Goal: Task Accomplishment & Management: Manage account settings

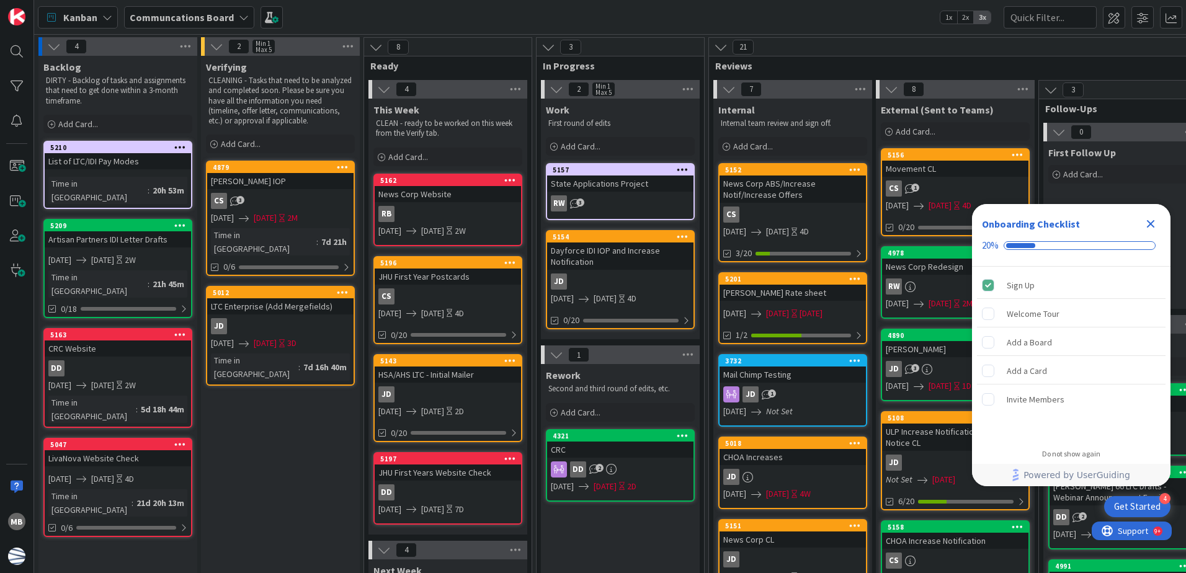
click at [1156, 221] on icon "Close Checklist" at bounding box center [1150, 224] width 15 height 15
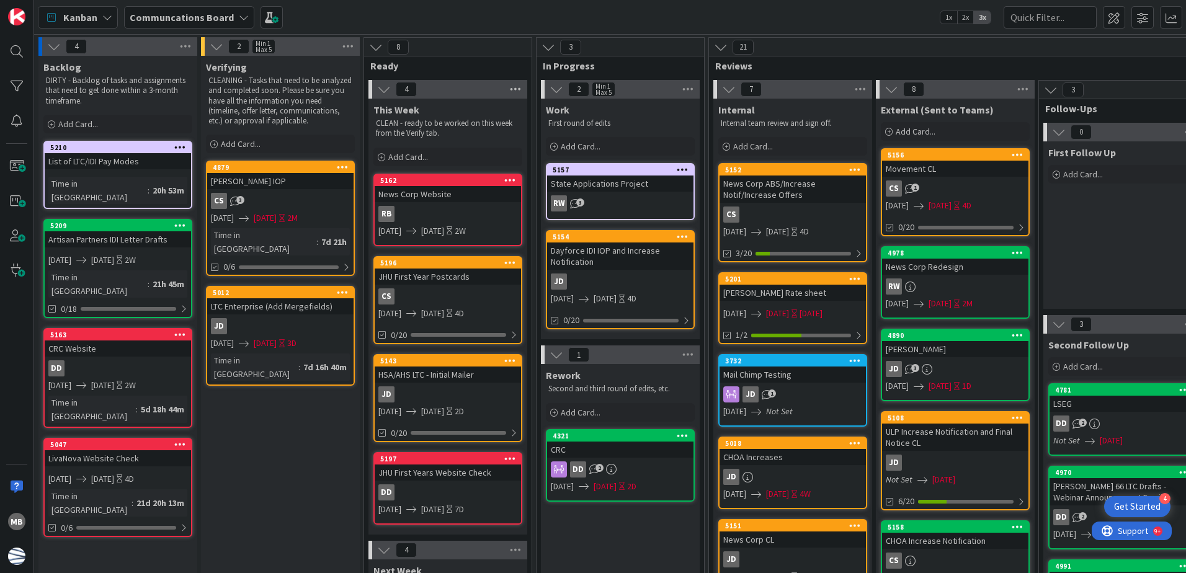
click at [521, 89] on icon at bounding box center [515, 89] width 16 height 19
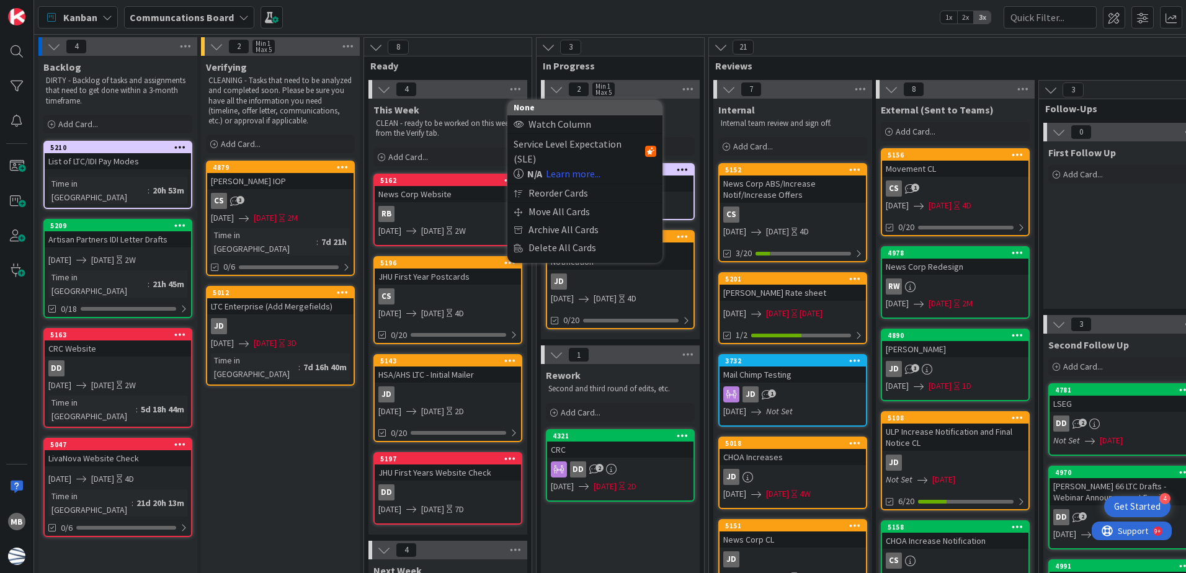
click at [470, 84] on div "4 None Watch Column Service Level Expectation (SLE) N/A Learn more... Reorder C…" at bounding box center [448, 89] width 159 height 19
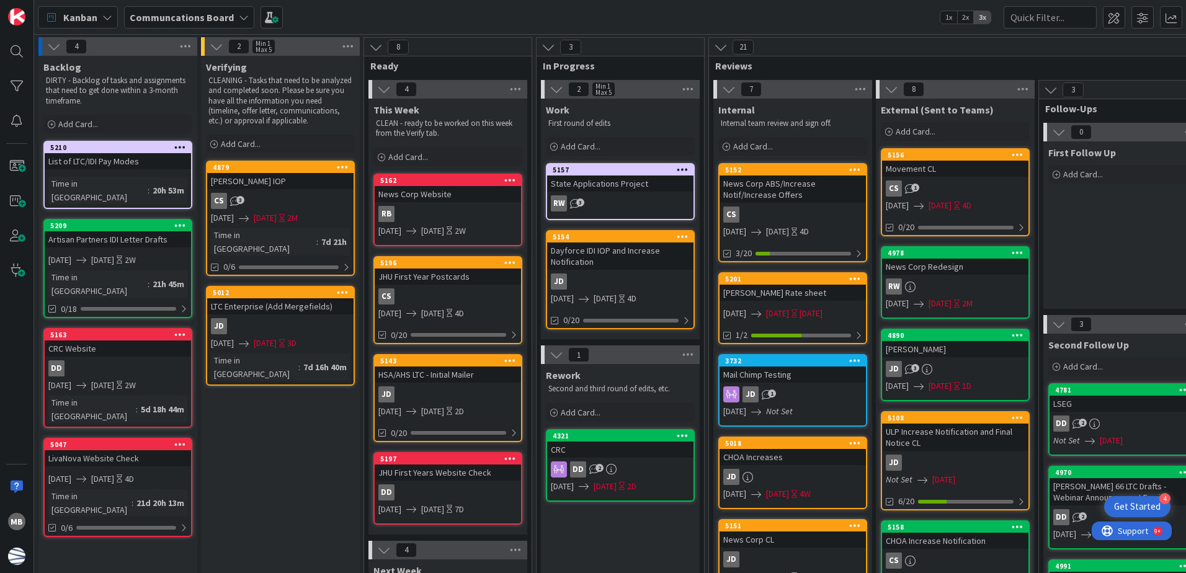
click at [382, 87] on icon at bounding box center [384, 90] width 14 height 14
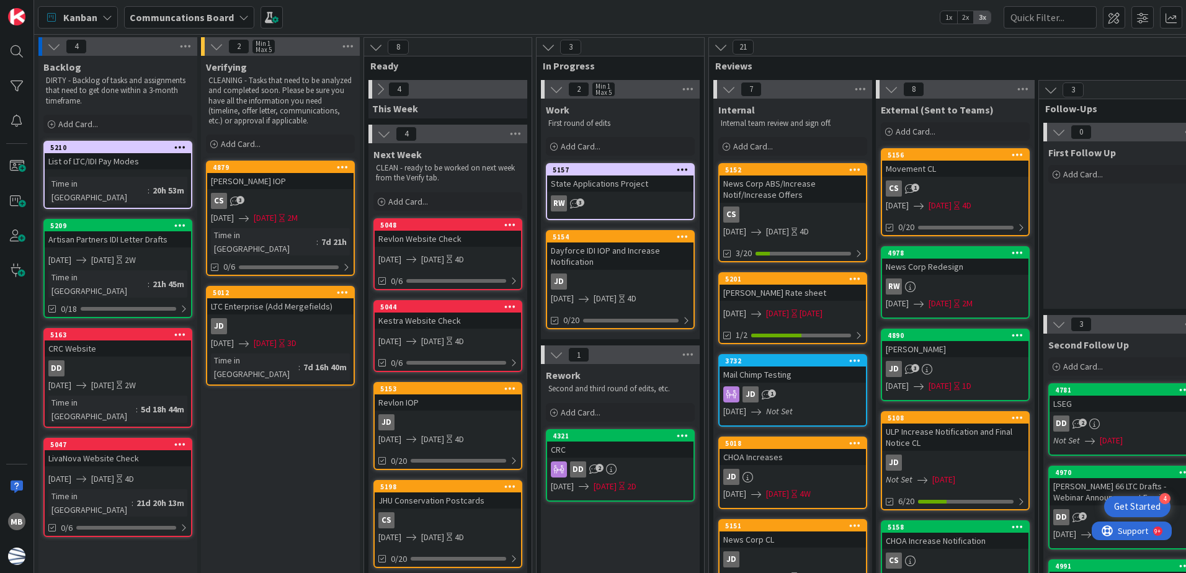
click at [382, 87] on icon at bounding box center [380, 90] width 14 height 14
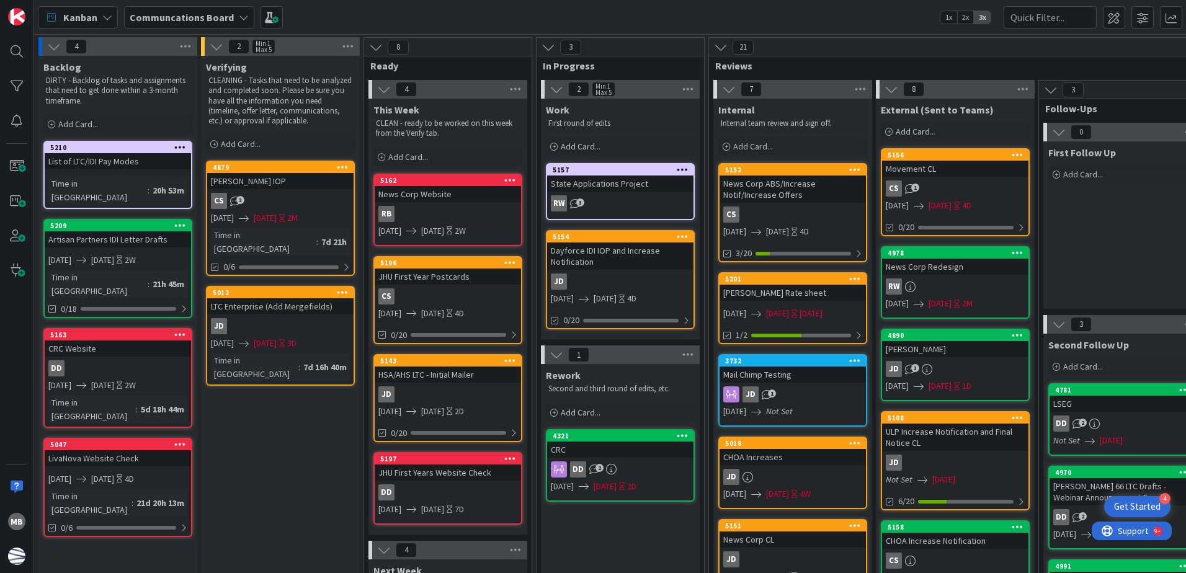
drag, startPoint x: 473, startPoint y: 89, endPoint x: 465, endPoint y: 89, distance: 7.5
click at [460, 90] on div "4" at bounding box center [448, 89] width 159 height 19
click at [516, 90] on icon at bounding box center [515, 89] width 16 height 19
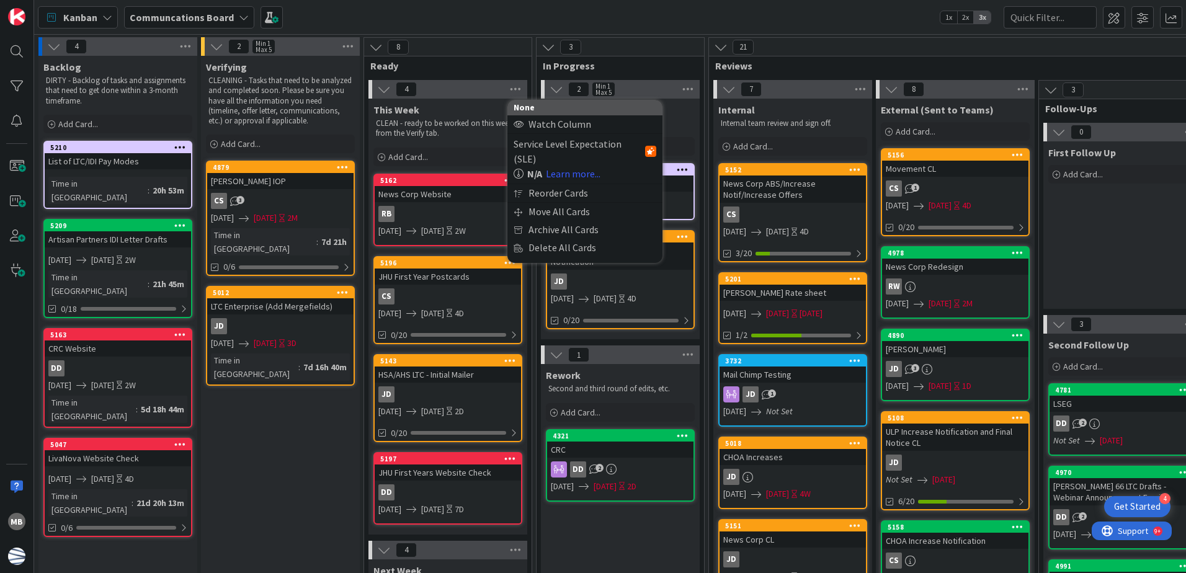
click at [264, 436] on div "Verifying CLEANING - Tasks that need to be analyzed and completed soon. Please …" at bounding box center [280, 570] width 159 height 1029
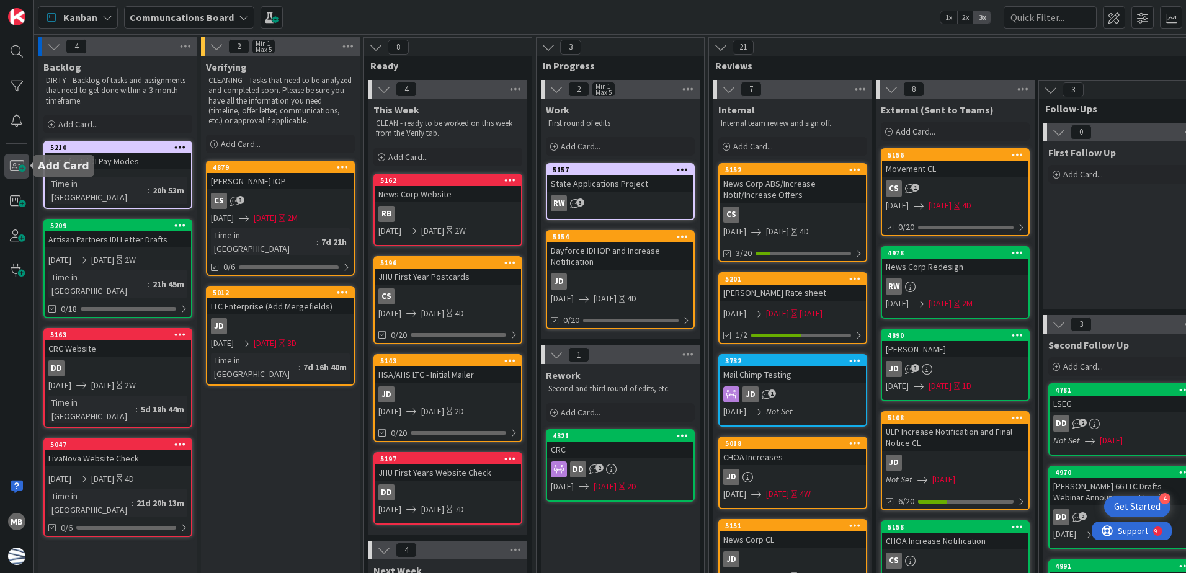
click at [24, 164] on span at bounding box center [16, 166] width 25 height 25
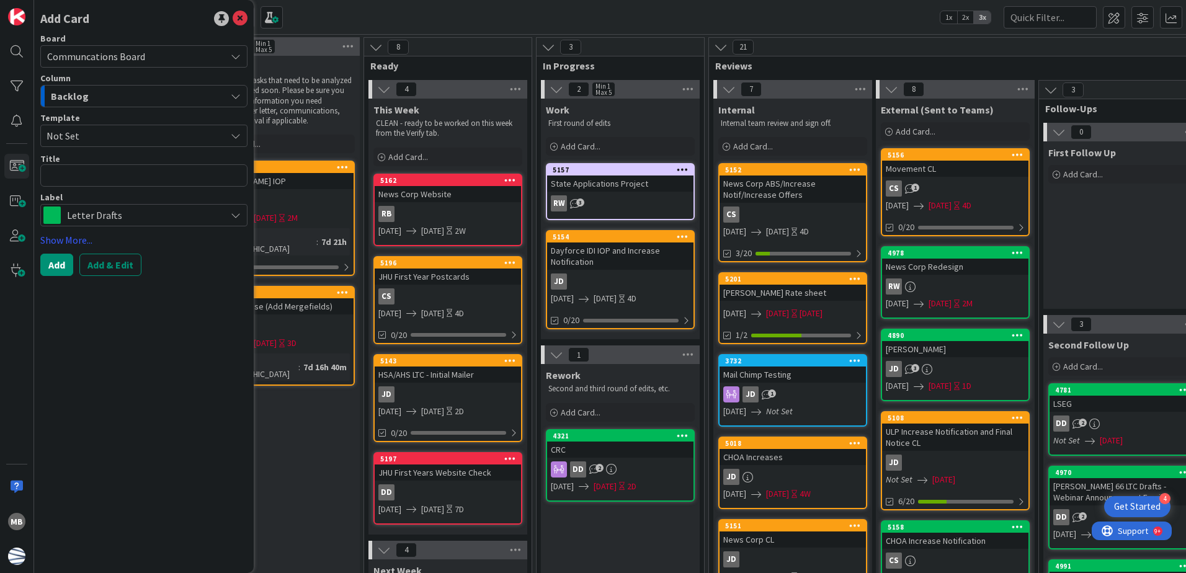
click at [162, 91] on div "Backlog" at bounding box center [137, 96] width 178 height 20
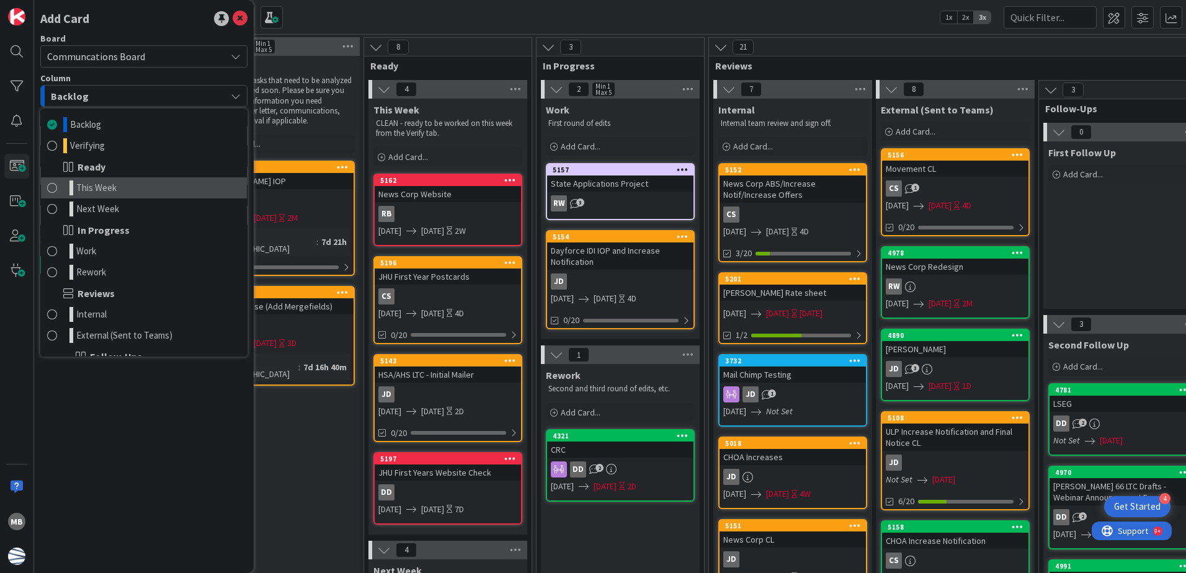
click at [146, 190] on link "This Week" at bounding box center [144, 187] width 206 height 21
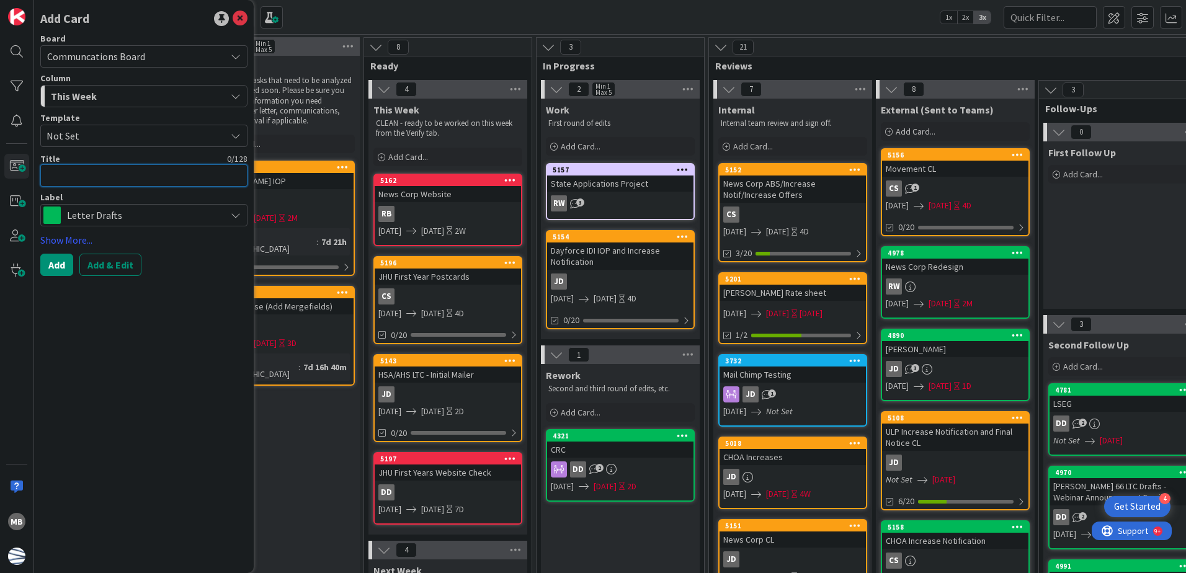
click at [129, 172] on textarea at bounding box center [143, 175] width 207 height 22
type textarea "x"
type textarea "I"
type textarea "x"
type textarea "ID"
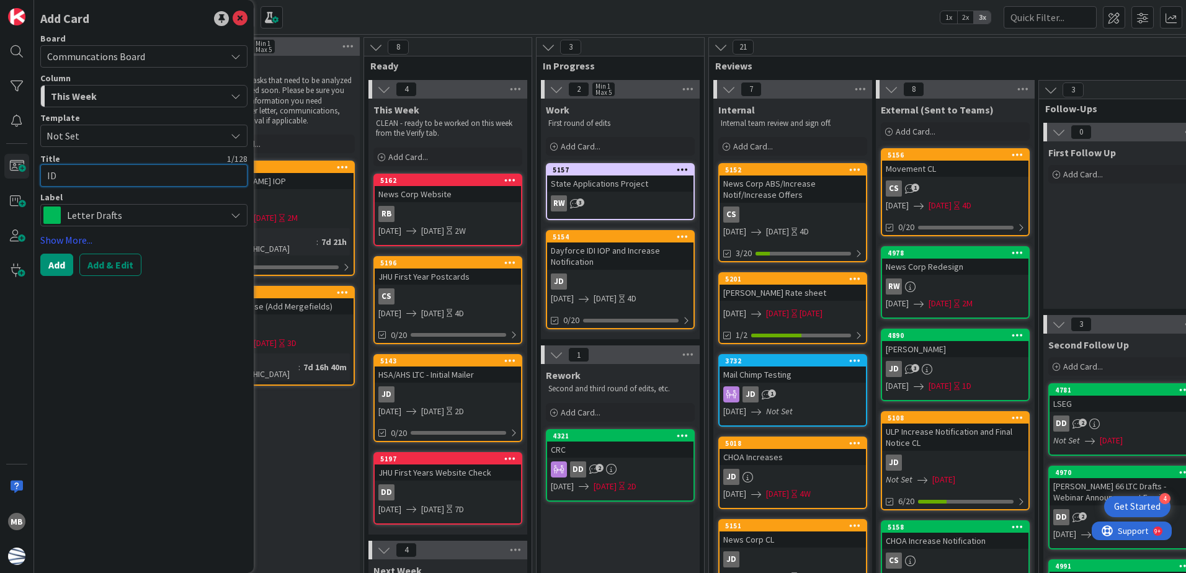
type textarea "x"
type textarea "IDI"
type textarea "x"
type textarea "IDIB"
type textarea "x"
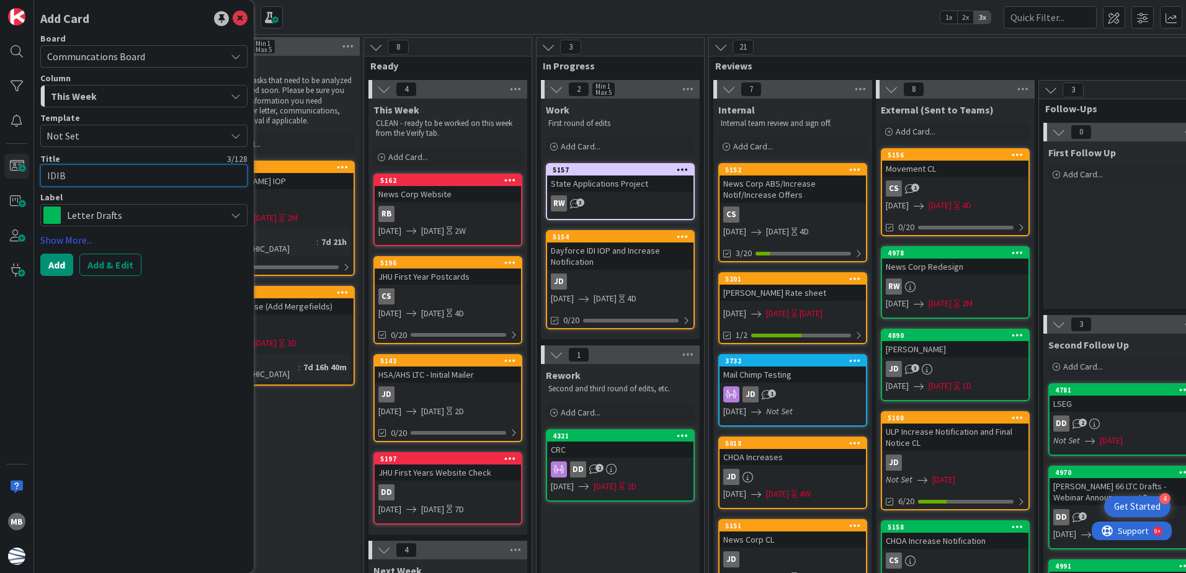
type textarea "IDIBe"
type textarea "x"
type textarea "IDIBen"
type textarea "x"
type textarea "IDIBene"
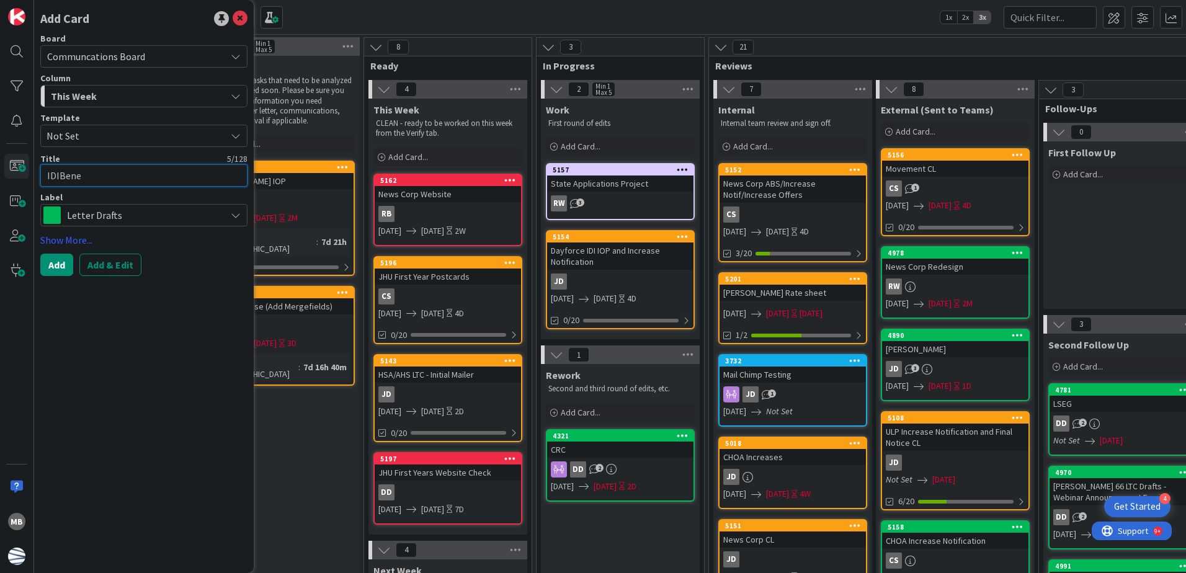
type textarea "x"
type textarea "IDIBenef"
type textarea "x"
type textarea "IDIBenefi"
type textarea "x"
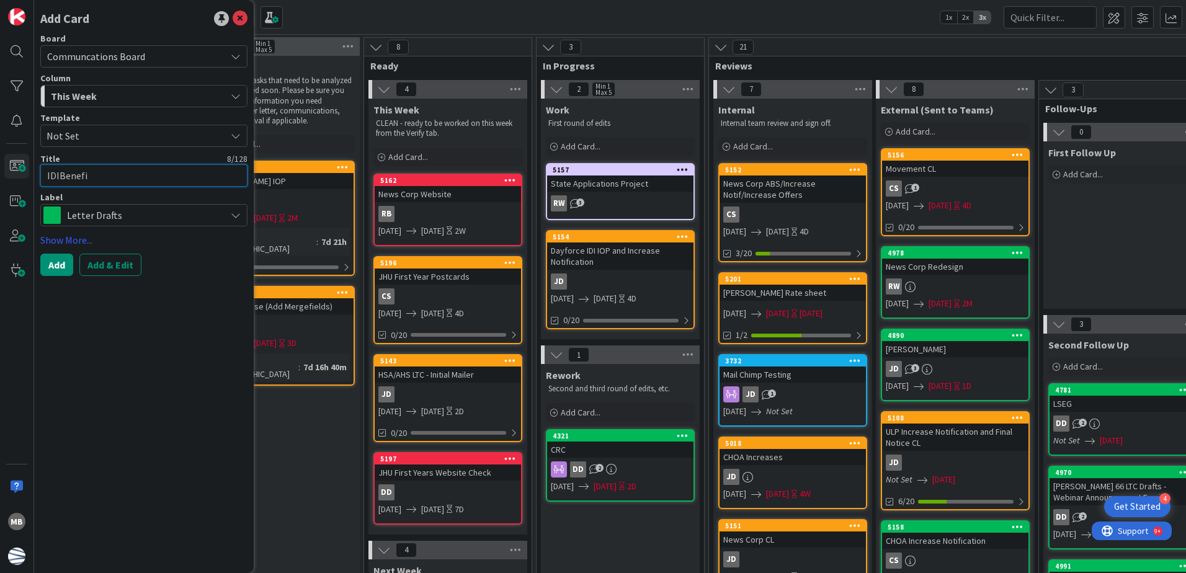
type textarea "IDIBenefit"
type textarea "x"
type textarea "IDIBenefit"
type textarea "x"
type textarea "IDIBenefit -"
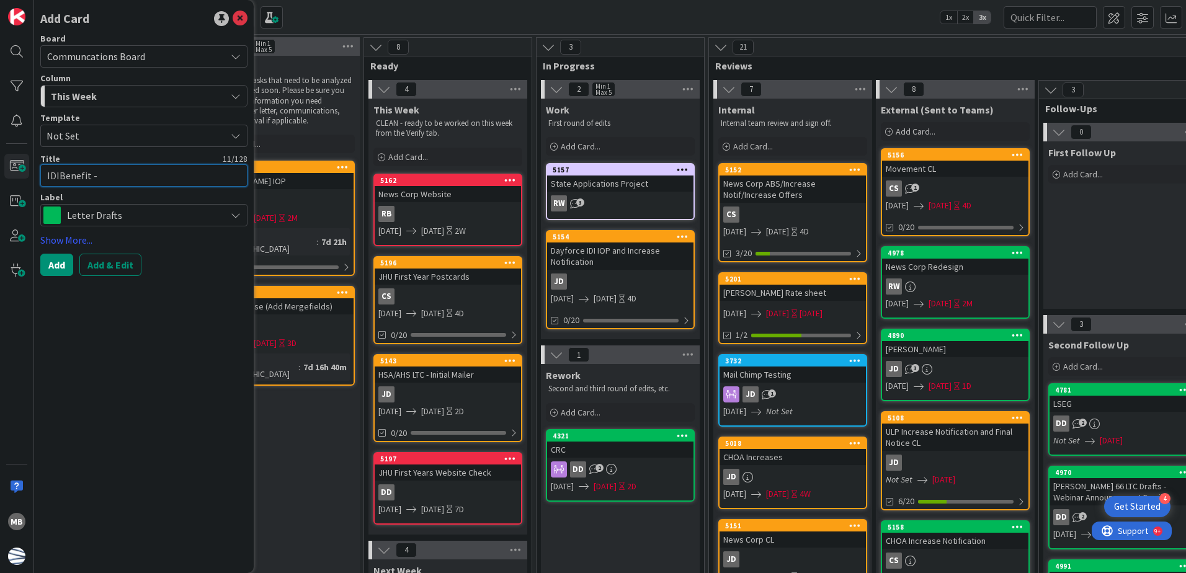
type textarea "x"
type textarea "IDIBenefit -"
type textarea "x"
type textarea "IDIBenefit - C"
type textarea "x"
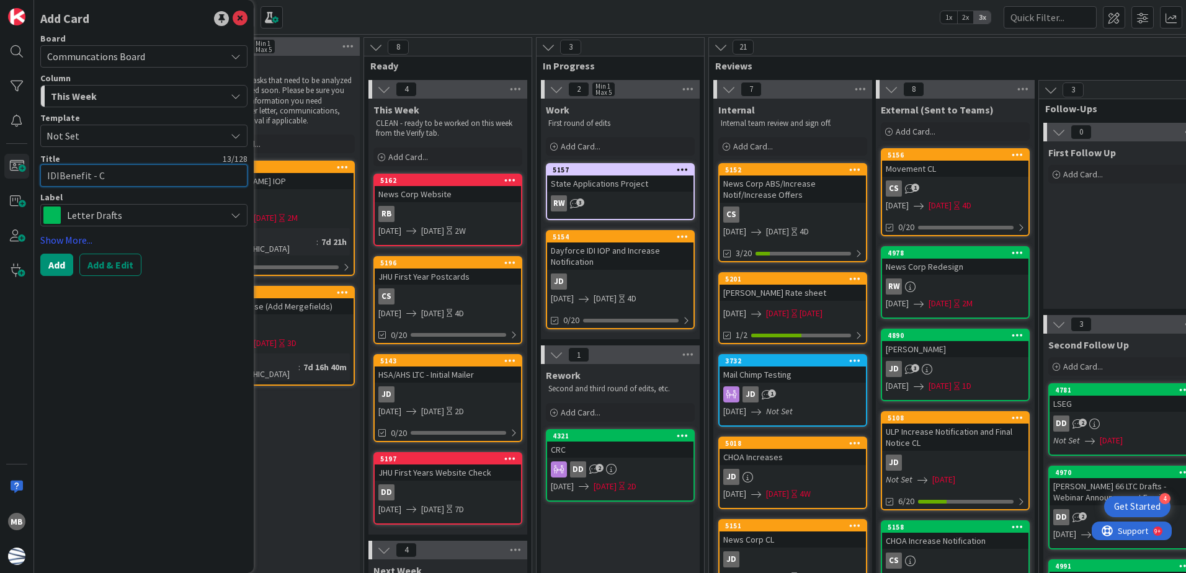
type textarea "IDIBenefit - Co"
type textarea "x"
type textarea "IDIBenefit - Con"
type textarea "x"
type textarea "IDIBenefit - Cont"
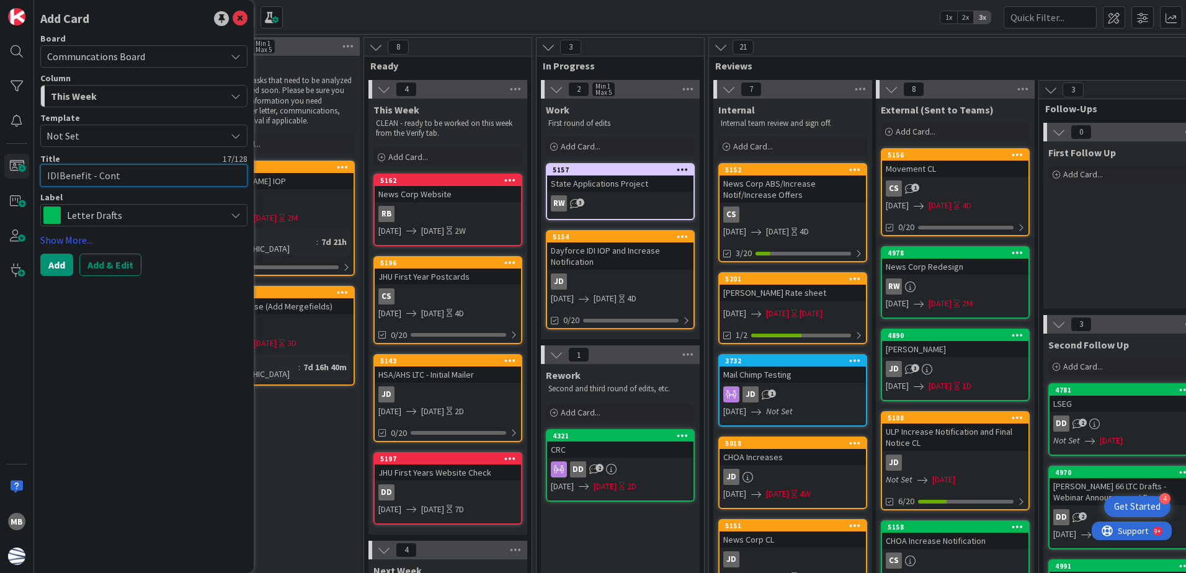
type textarea "x"
type textarea "IDIBenefit - Conta"
type textarea "x"
type textarea "IDIBenefit - Contas"
type textarea "x"
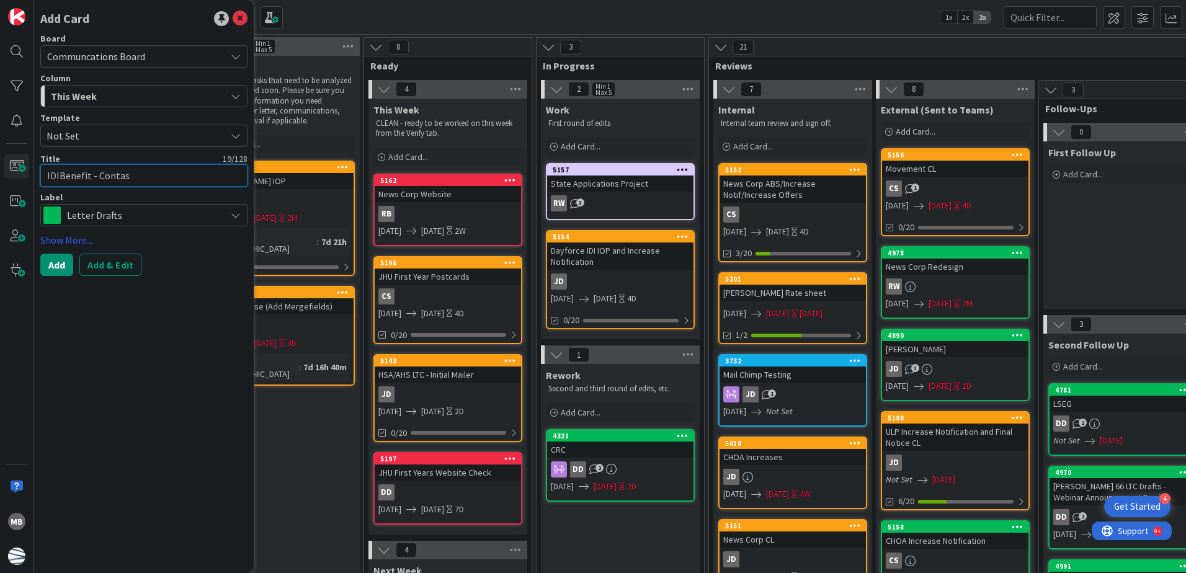
type textarea "IDIBenefit - Conta"
type textarea "x"
type textarea "IDIBenefit - Contac"
type textarea "x"
type textarea "IDIBenefit - Contact"
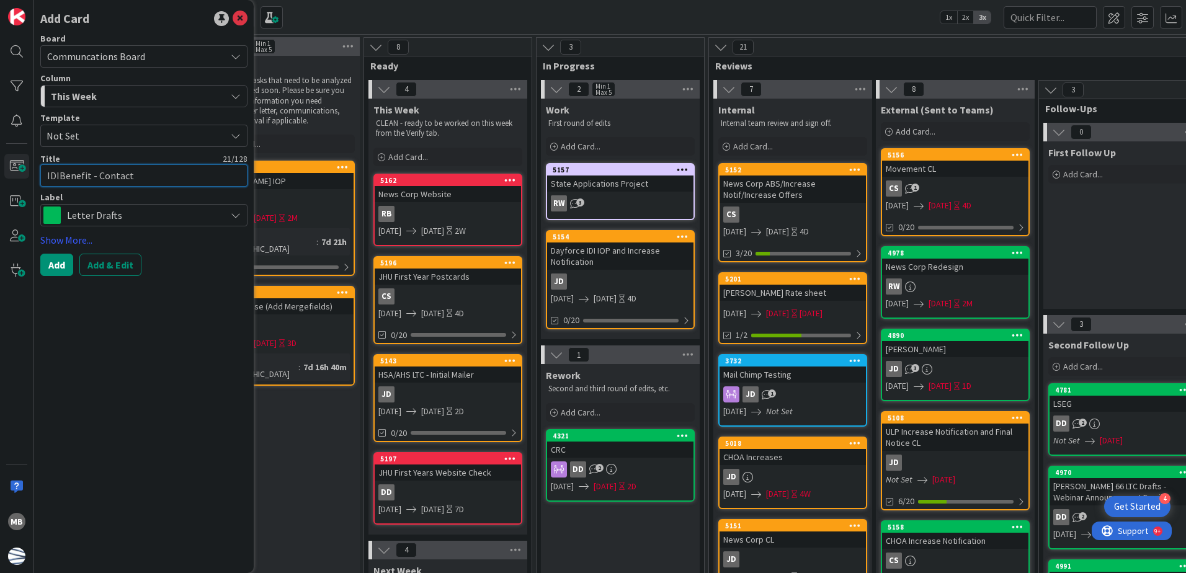
type textarea "x"
type textarea "IDIBenefit - Contact U"
type textarea "x"
type textarea "IDIBenefit - Contact Us"
type textarea "x"
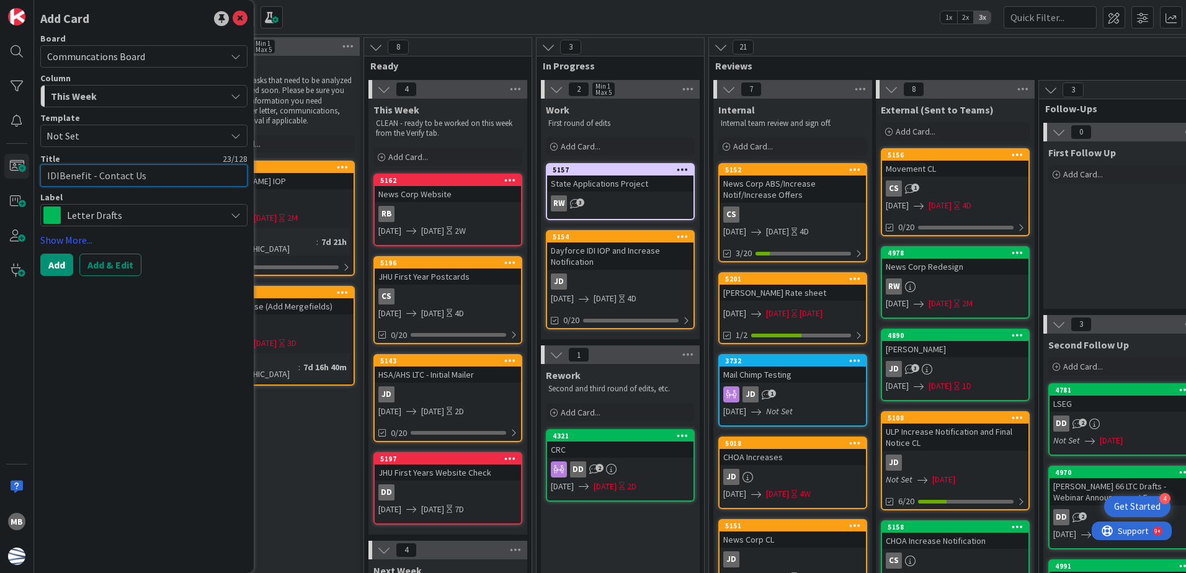
type textarea "IDIBenefit - Contact Us"
type textarea "x"
type textarea "IDIBenefit - Contact Us D"
type textarea "x"
type textarea "IDIBenefit - Contact Us Di"
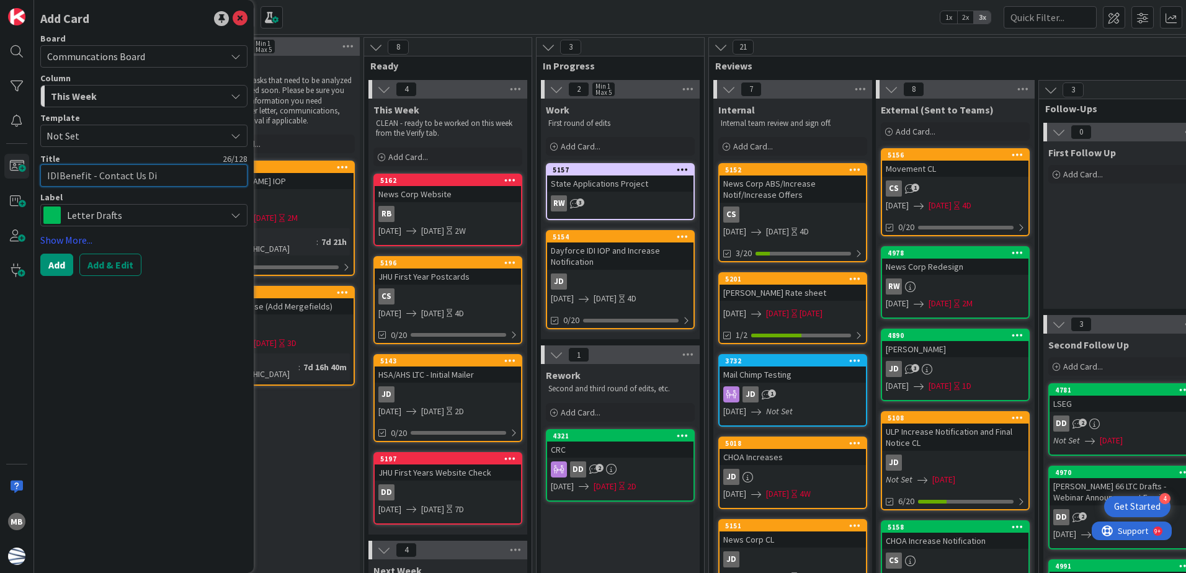
type textarea "x"
type textarea "IDIBenefit - Contact Us Dis"
type textarea "x"
type textarea "IDIBenefit - Contact Us Disa"
type textarea "x"
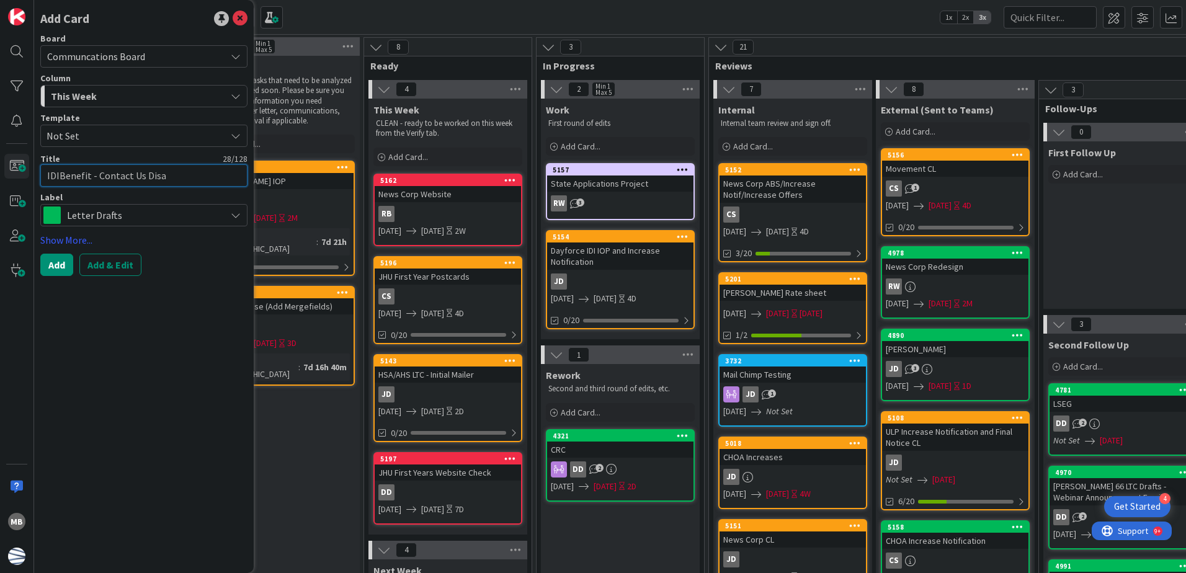
type textarea "IDIBenefit - Contact Us Disab"
type textarea "x"
type textarea "IDIBenefit - Contact Us Disabl"
type textarea "x"
type textarea "IDIBenefit - Contact Us Disable"
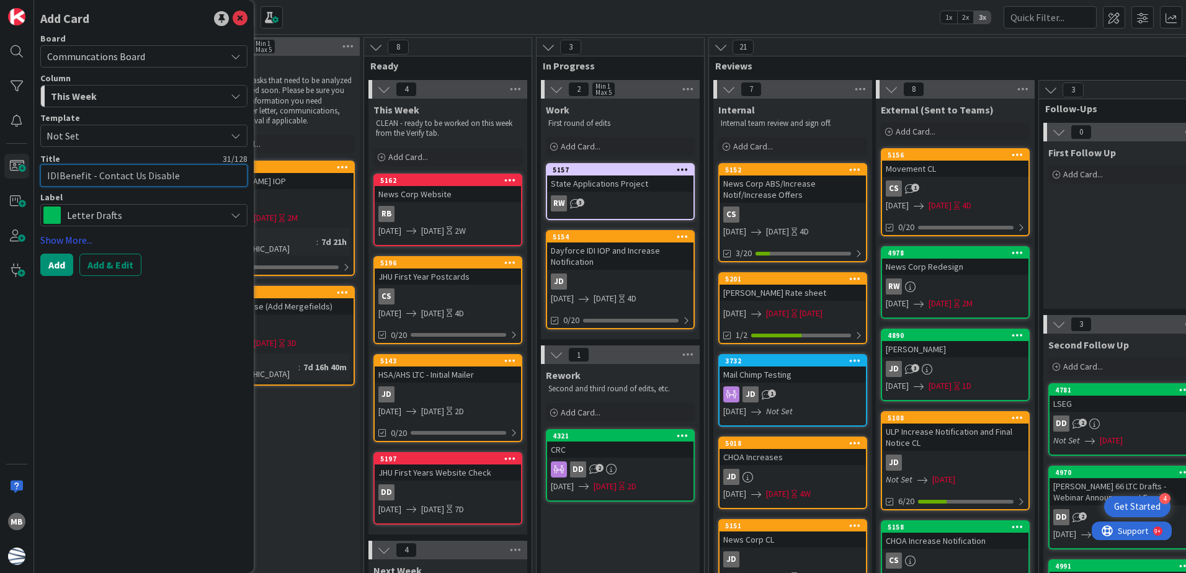
type textarea "x"
type textarea "IDIBenefit - Contact Us"
type textarea "x"
type textarea "IDIBenefit - DContact Us"
type textarea "x"
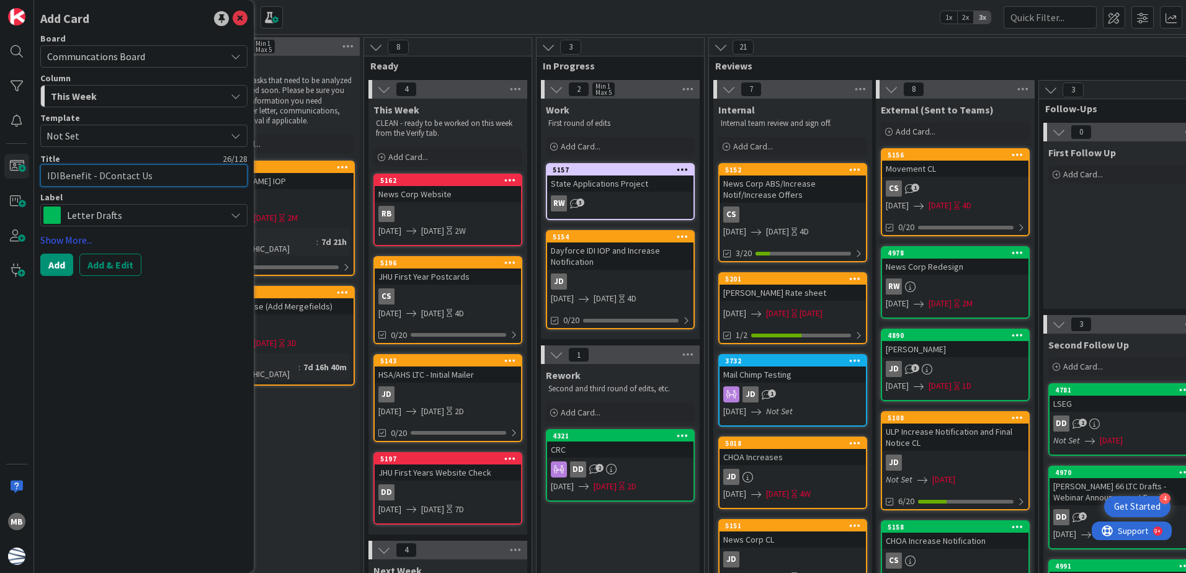
type textarea "IDIBenefit - DiContact Us"
type textarea "x"
type textarea "IDIBenefit - DisContact Us"
type textarea "x"
type textarea "IDIBenefit - DisaContact Us"
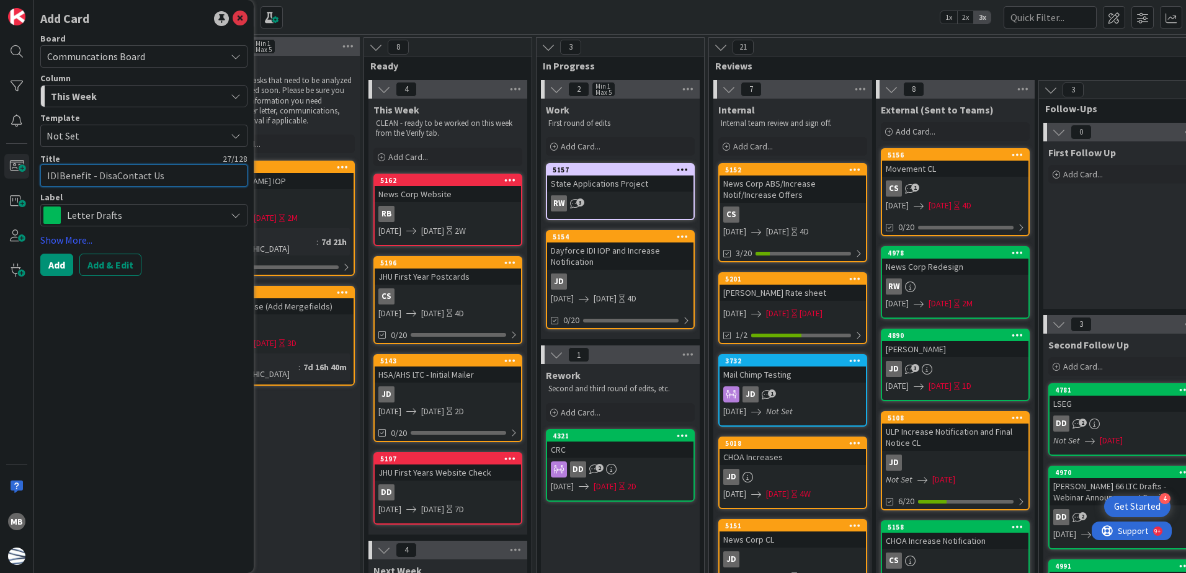
type textarea "x"
type textarea "IDIBenefit - DisabContact Us"
type textarea "x"
type textarea "IDIBenefit - DisablContact Us"
type textarea "x"
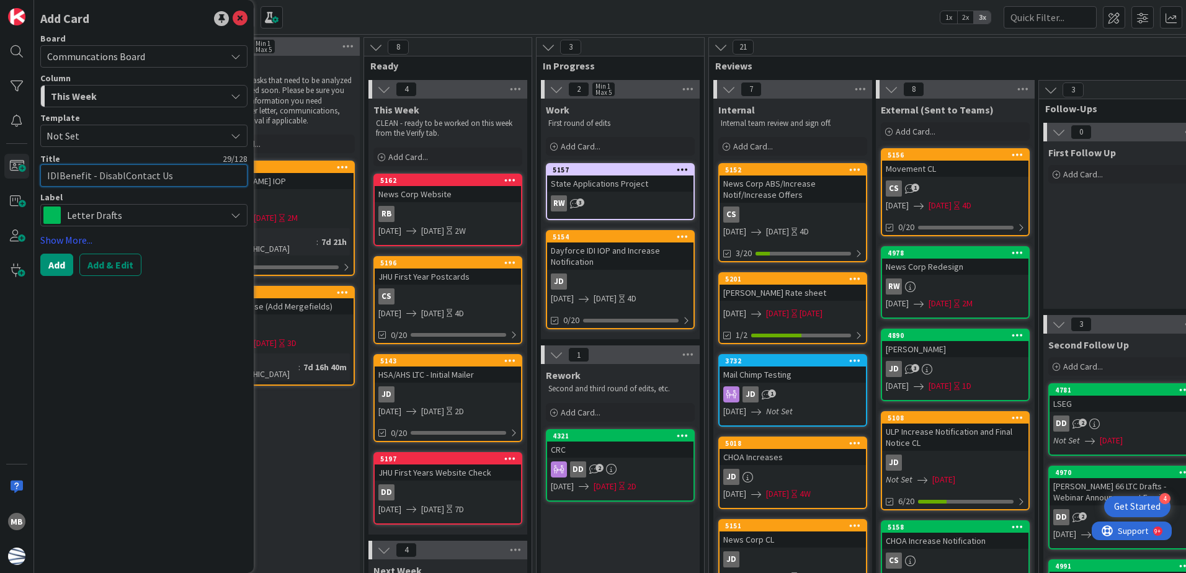
type textarea "IDIBenefit - DisableContact Us"
type textarea "x"
type textarea "IDIBenefit - Disable Contact Us"
click at [141, 212] on span "Letter Drafts" at bounding box center [143, 215] width 153 height 17
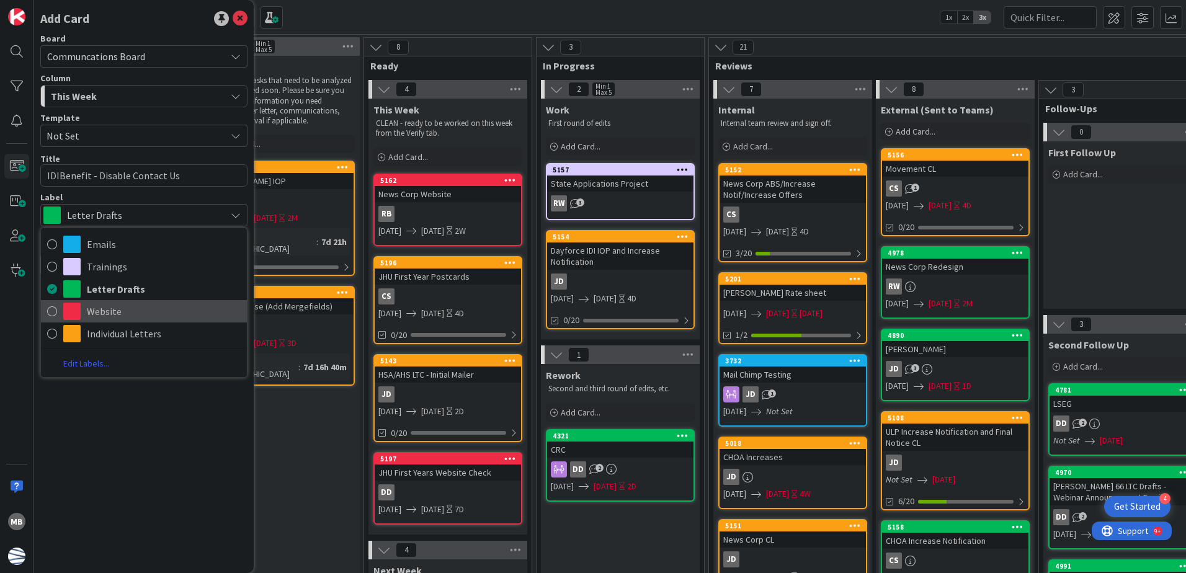
click at [131, 313] on span "Website" at bounding box center [164, 311] width 154 height 19
type textarea "x"
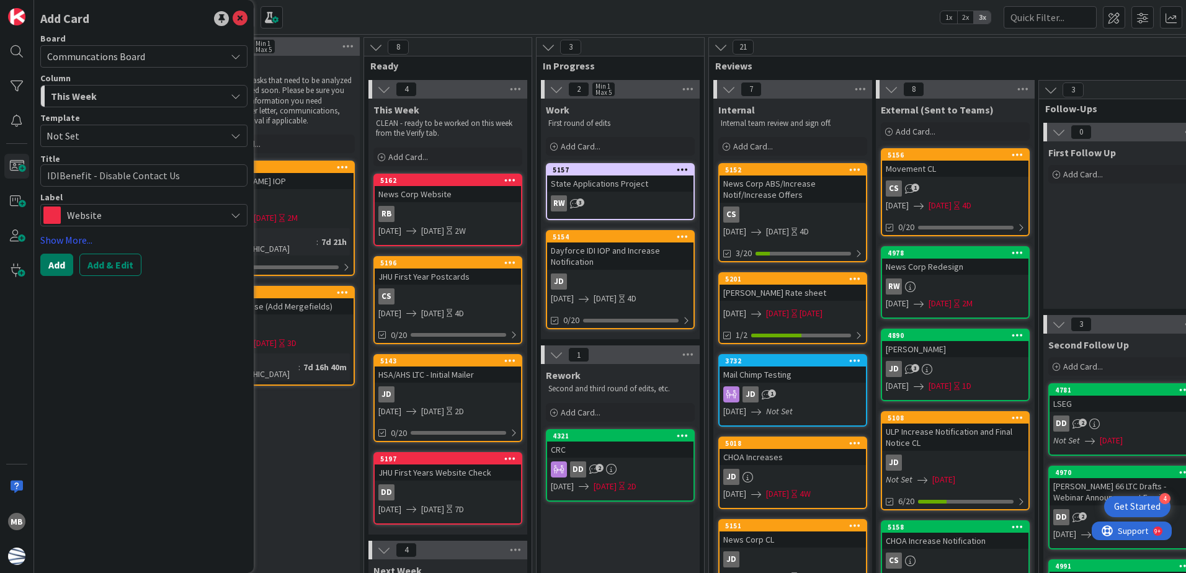
click at [50, 268] on button "Add" at bounding box center [56, 265] width 33 height 22
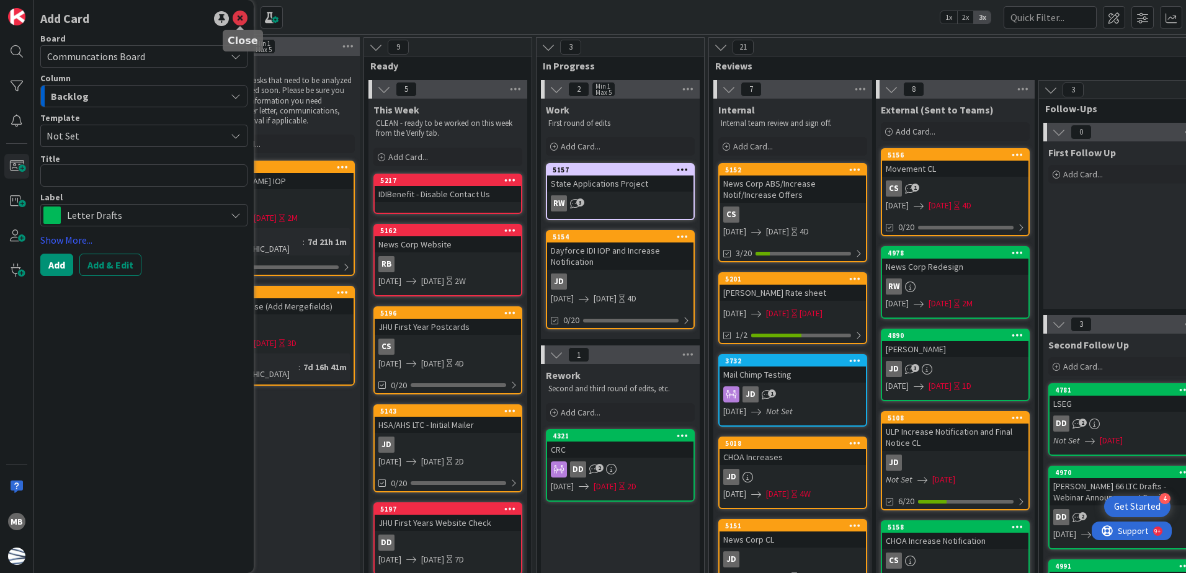
click at [244, 18] on icon at bounding box center [240, 18] width 15 height 15
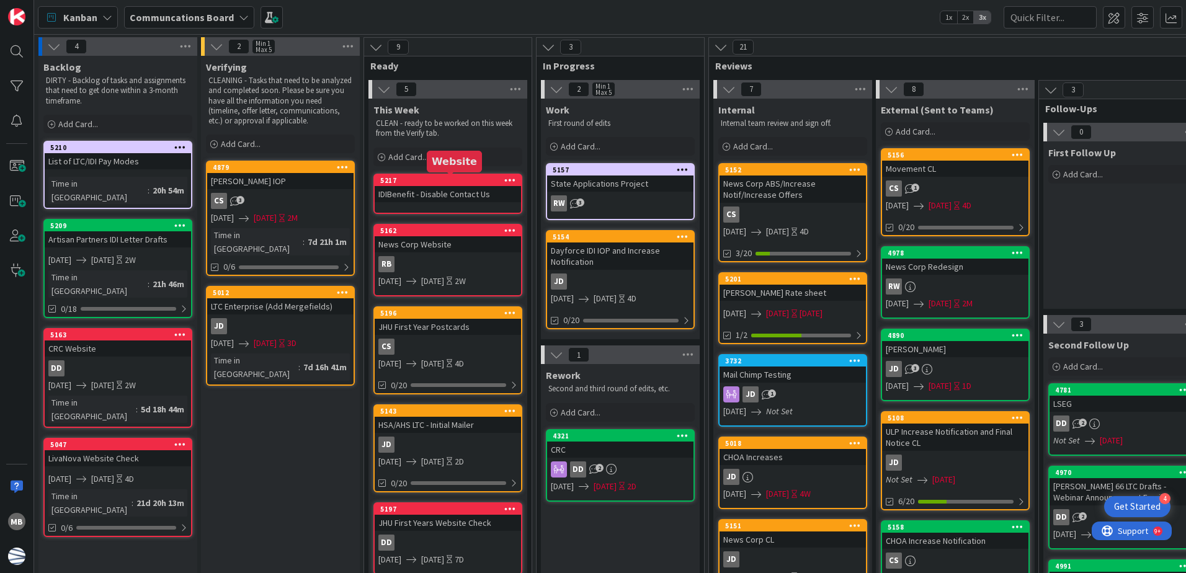
click at [460, 178] on div "5217" at bounding box center [450, 180] width 141 height 9
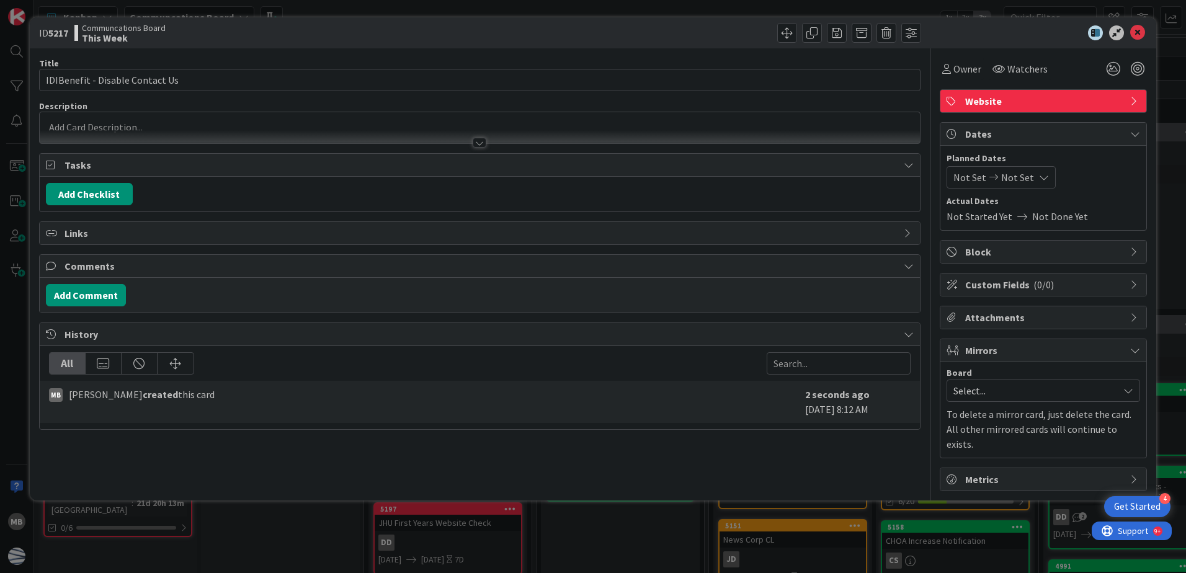
click at [971, 177] on span "Not Set" at bounding box center [970, 177] width 33 height 15
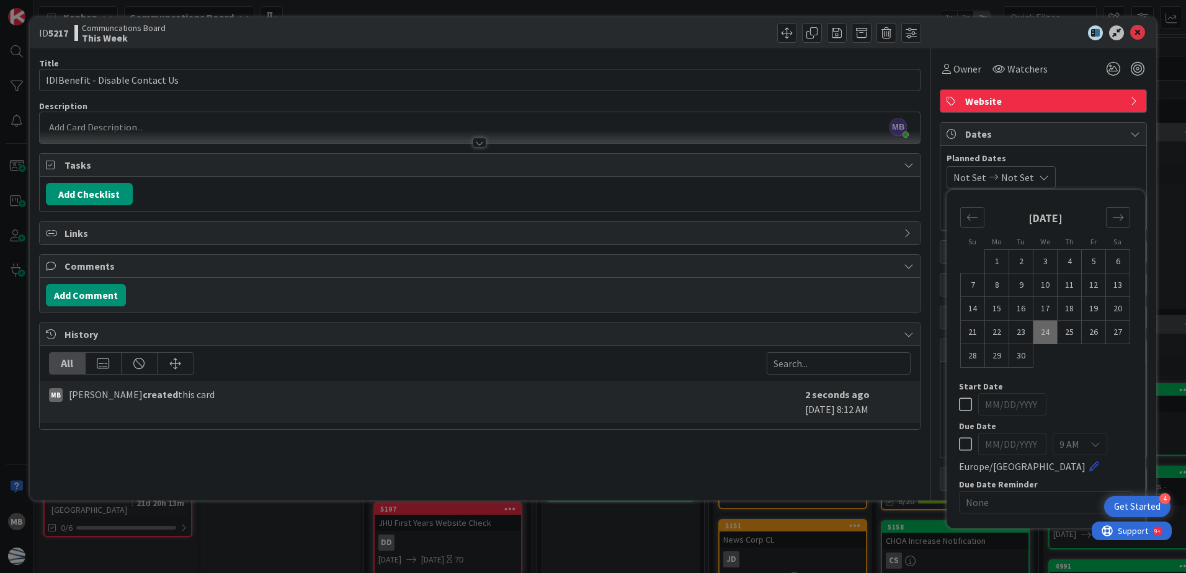
click at [1045, 333] on td "24" at bounding box center [1046, 333] width 24 height 24
type input "[DATE]"
click at [1021, 355] on td "30" at bounding box center [1021, 356] width 24 height 24
type input "[DATE]"
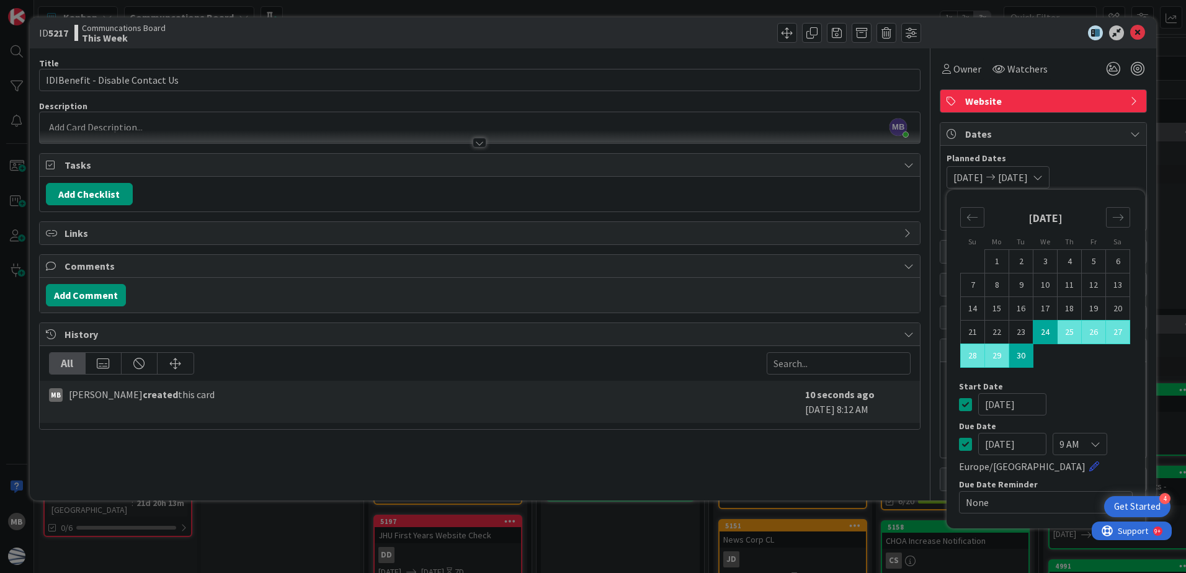
click at [1125, 158] on span "Planned Dates" at bounding box center [1044, 158] width 194 height 13
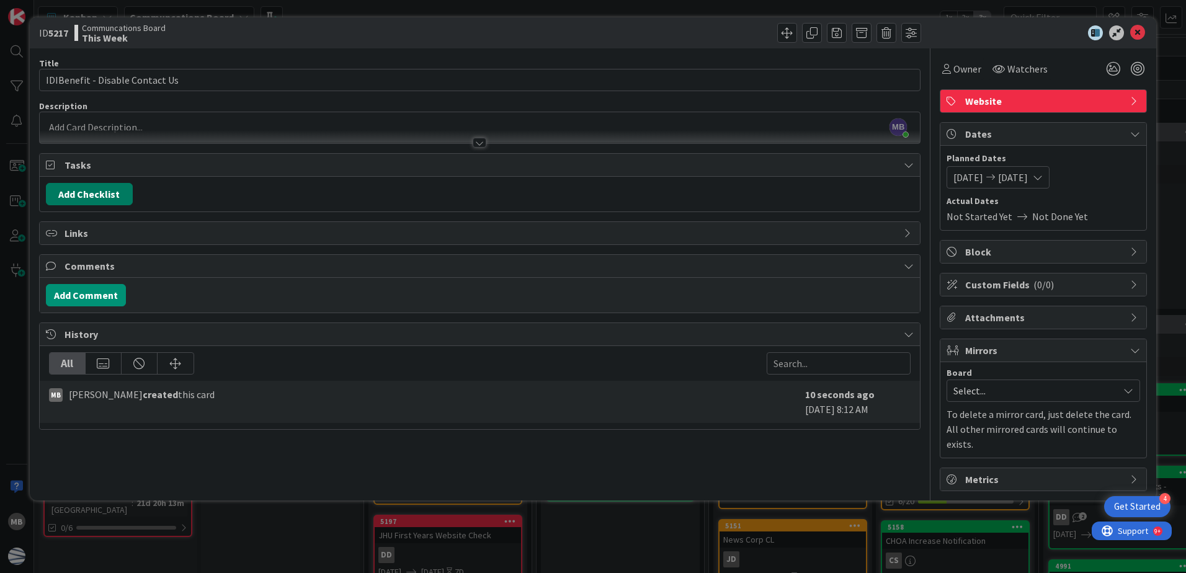
click at [96, 189] on button "Add Checklist" at bounding box center [89, 194] width 87 height 22
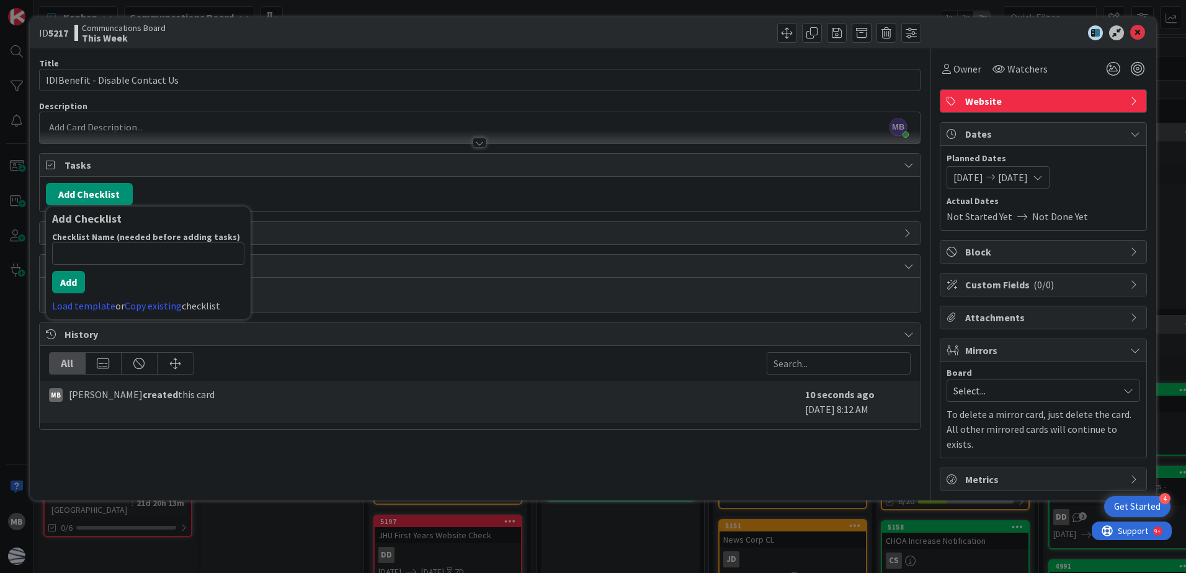
click at [105, 251] on input at bounding box center [148, 254] width 192 height 22
type input "Clients That Need Updating"
click at [68, 289] on button "Add" at bounding box center [68, 282] width 33 height 22
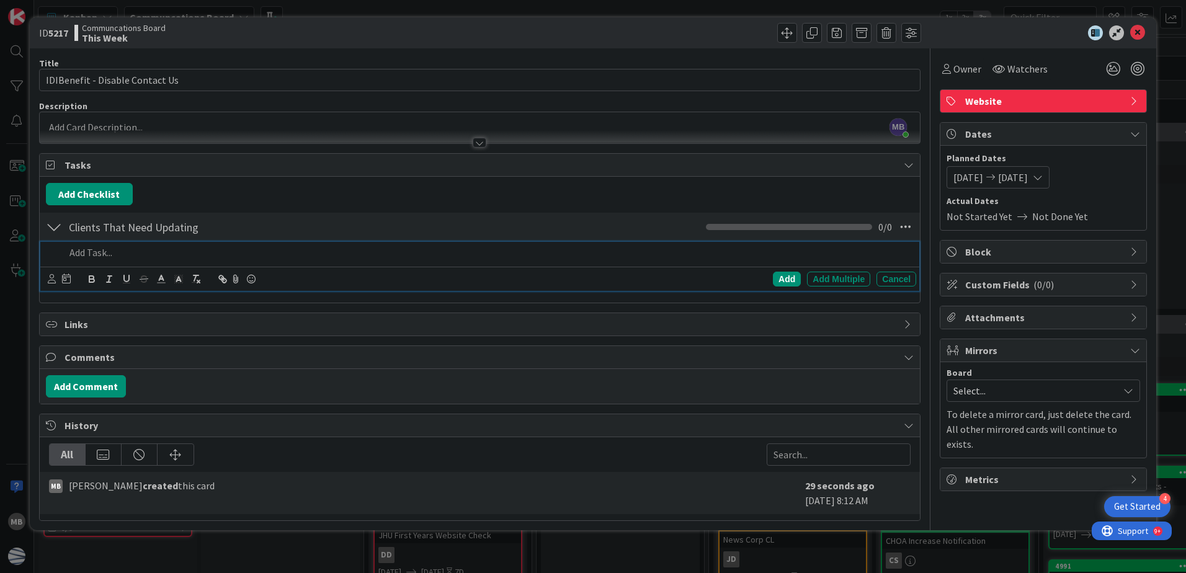
drag, startPoint x: 255, startPoint y: 30, endPoint x: 341, endPoint y: 23, distance: 86.5
click at [341, 23] on div "Communcations Board This Week" at bounding box center [275, 33] width 403 height 20
click at [102, 256] on p at bounding box center [488, 253] width 846 height 14
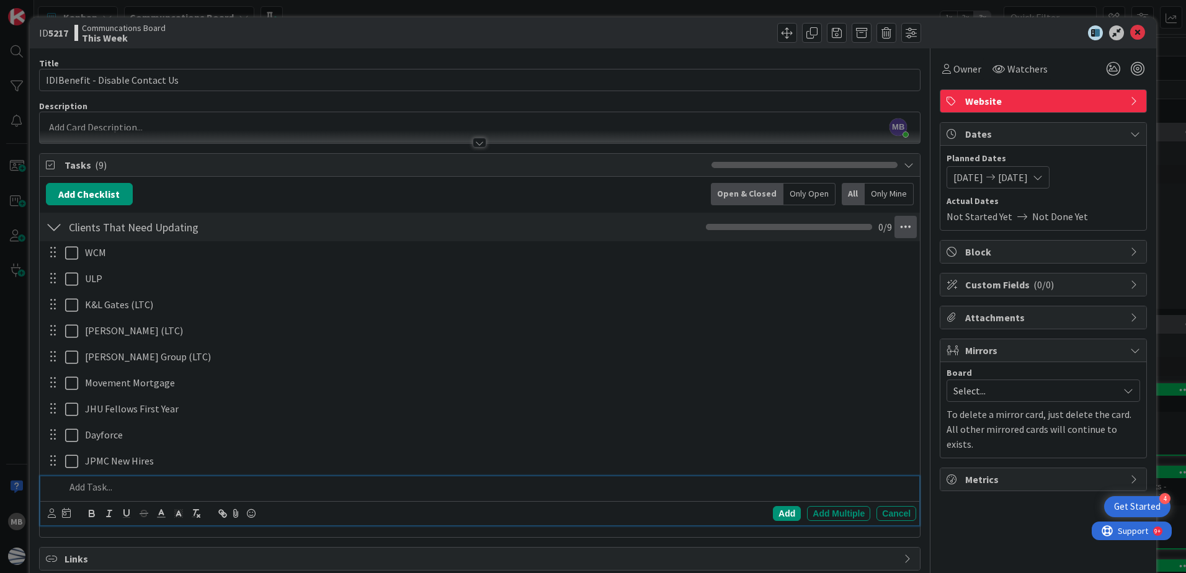
click at [896, 227] on icon at bounding box center [906, 227] width 22 height 22
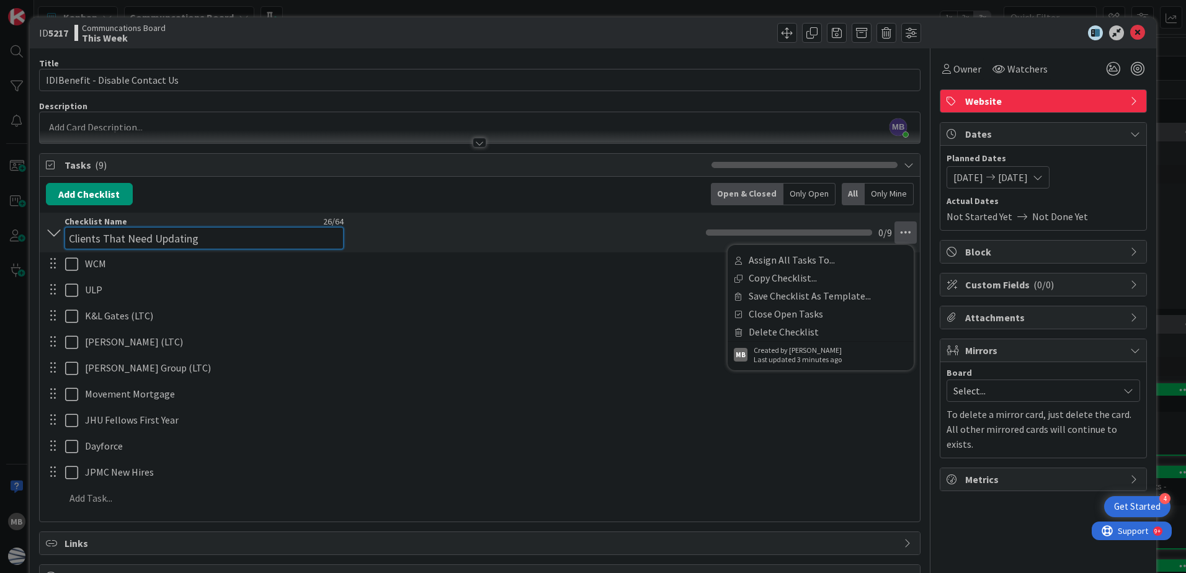
drag, startPoint x: 244, startPoint y: 226, endPoint x: 231, endPoint y: 225, distance: 13.1
click at [241, 225] on div "Checklist Name 26 / 64 Clients That Need Updating" at bounding box center [204, 233] width 279 height 34
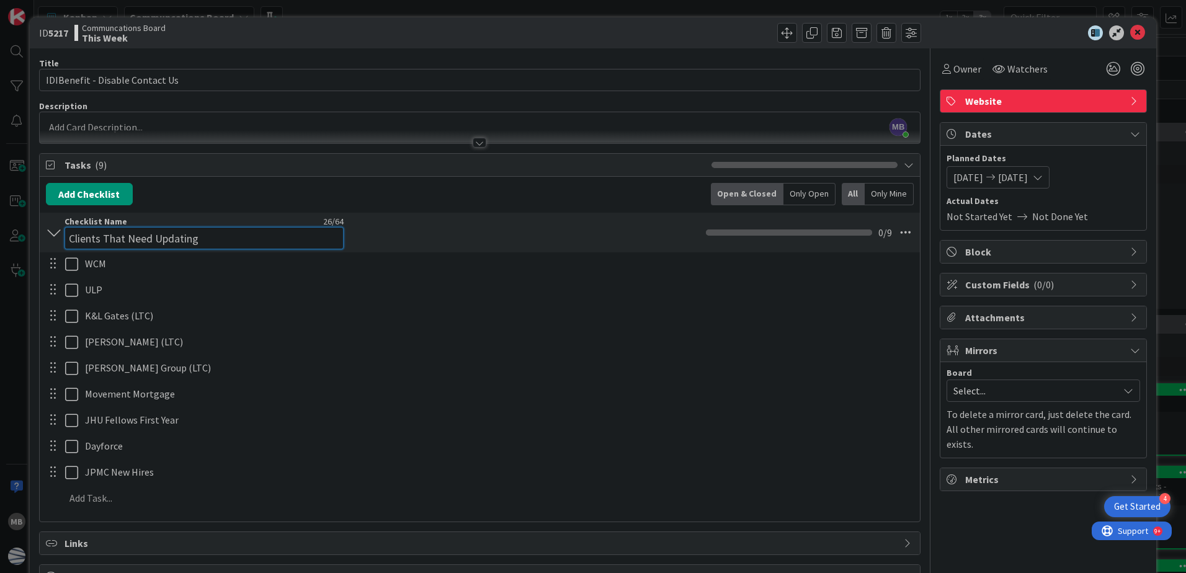
click at [211, 240] on input "Clients That Need Updating" at bounding box center [204, 238] width 279 height 22
type input "Clients That Need Updating - Disable"
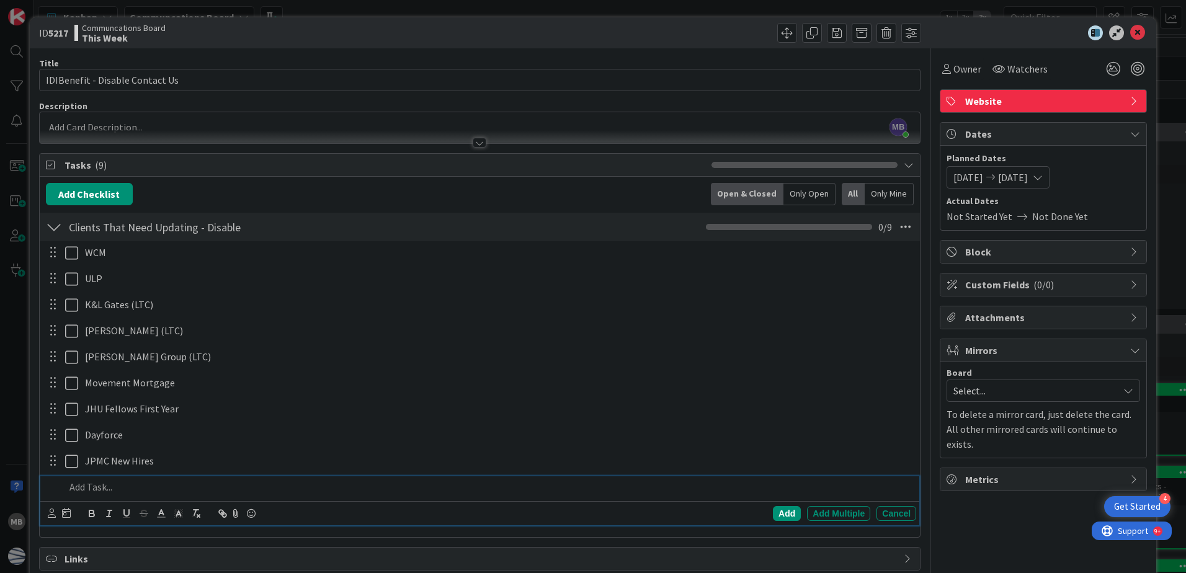
click at [97, 481] on p at bounding box center [488, 487] width 846 height 14
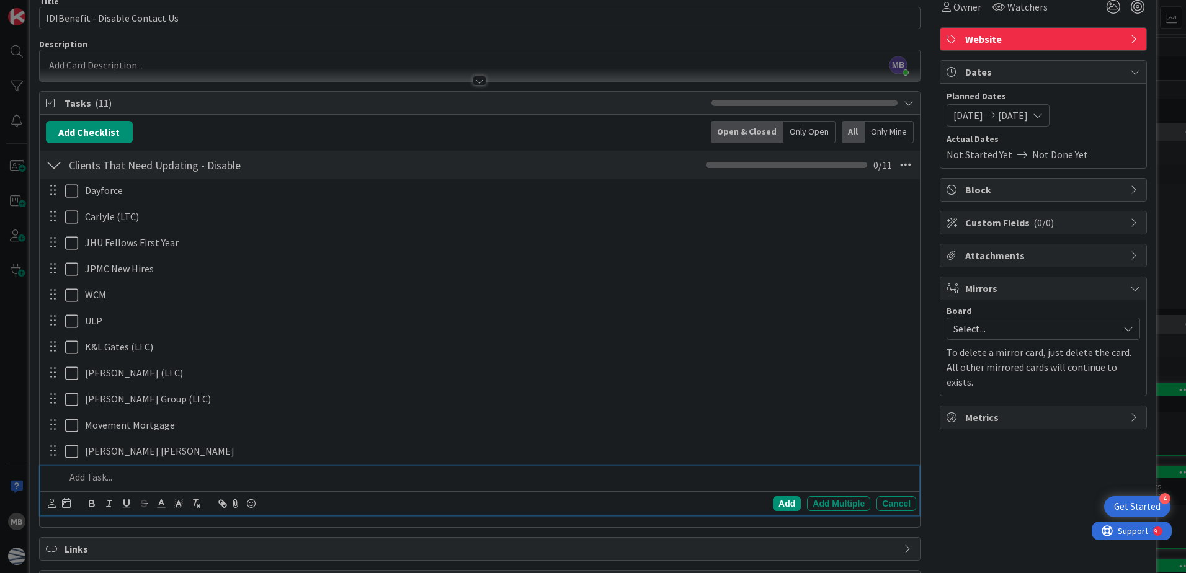
click at [124, 473] on p at bounding box center [488, 477] width 846 height 14
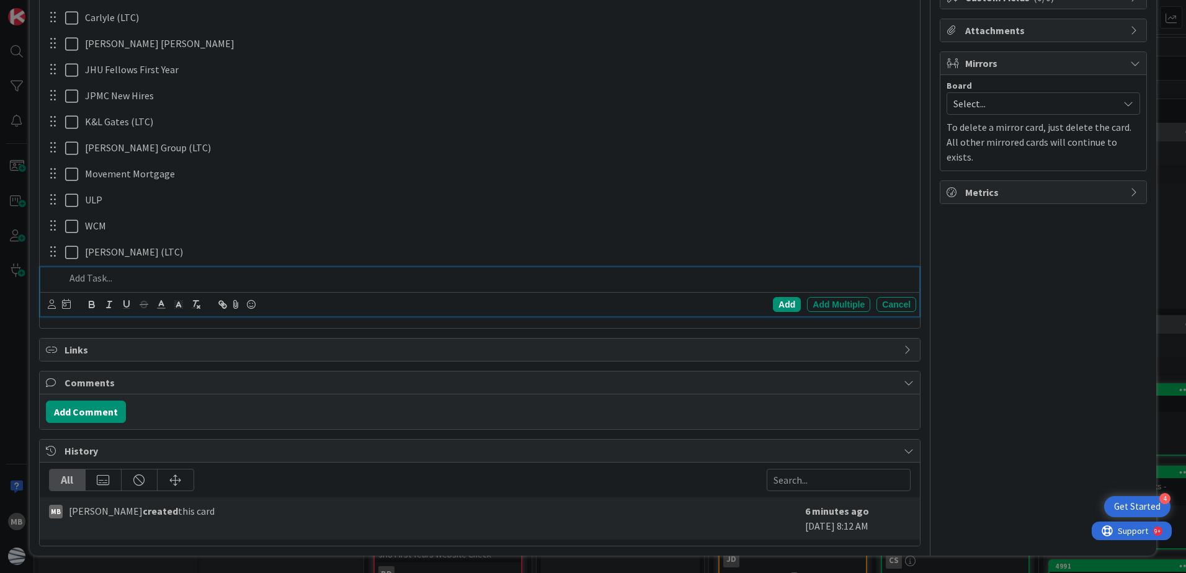
scroll to position [0, 0]
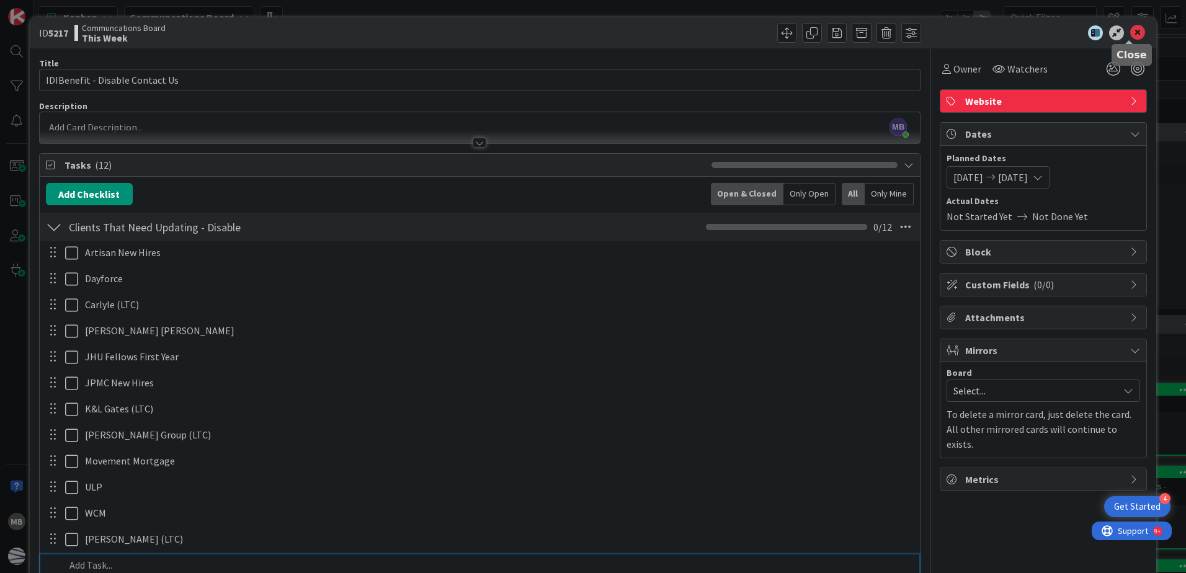
click at [1131, 33] on icon at bounding box center [1137, 32] width 15 height 15
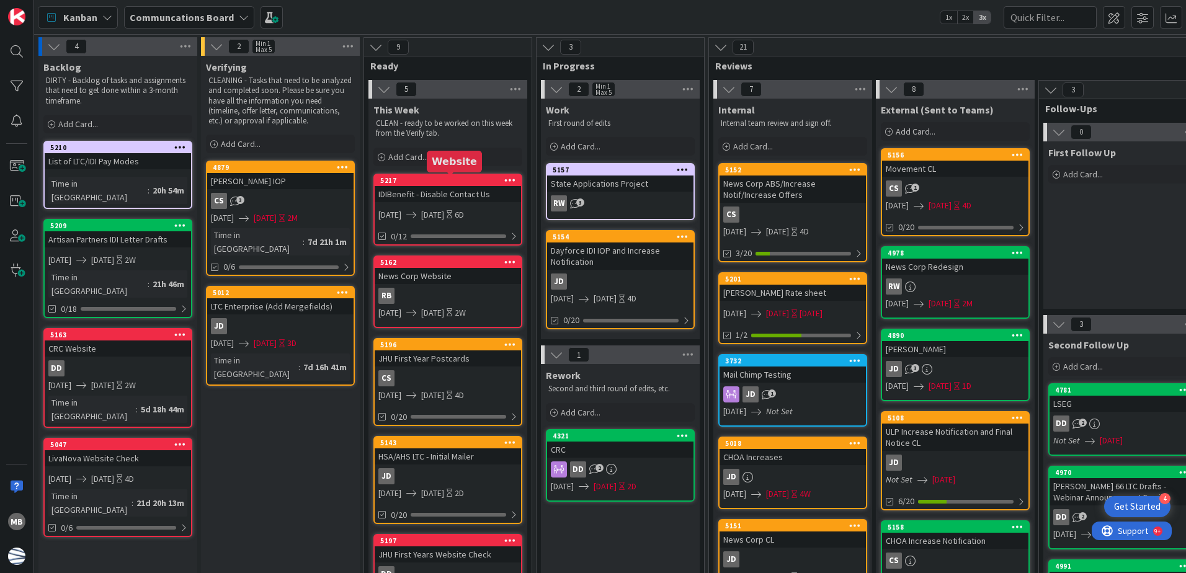
click at [462, 180] on div "5217" at bounding box center [450, 180] width 141 height 9
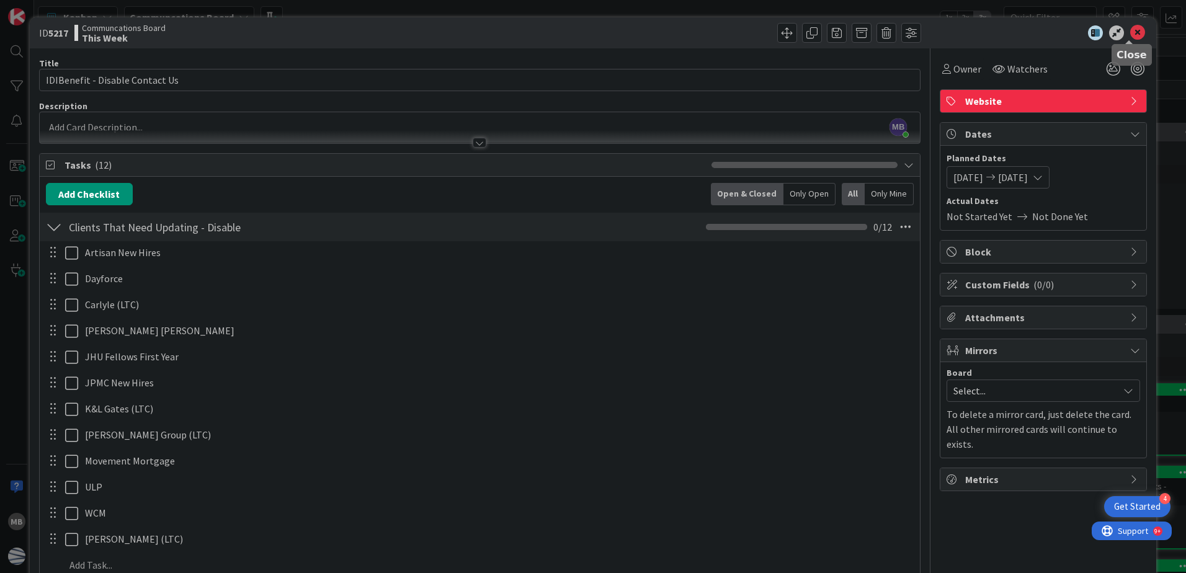
click at [1132, 32] on icon at bounding box center [1137, 32] width 15 height 15
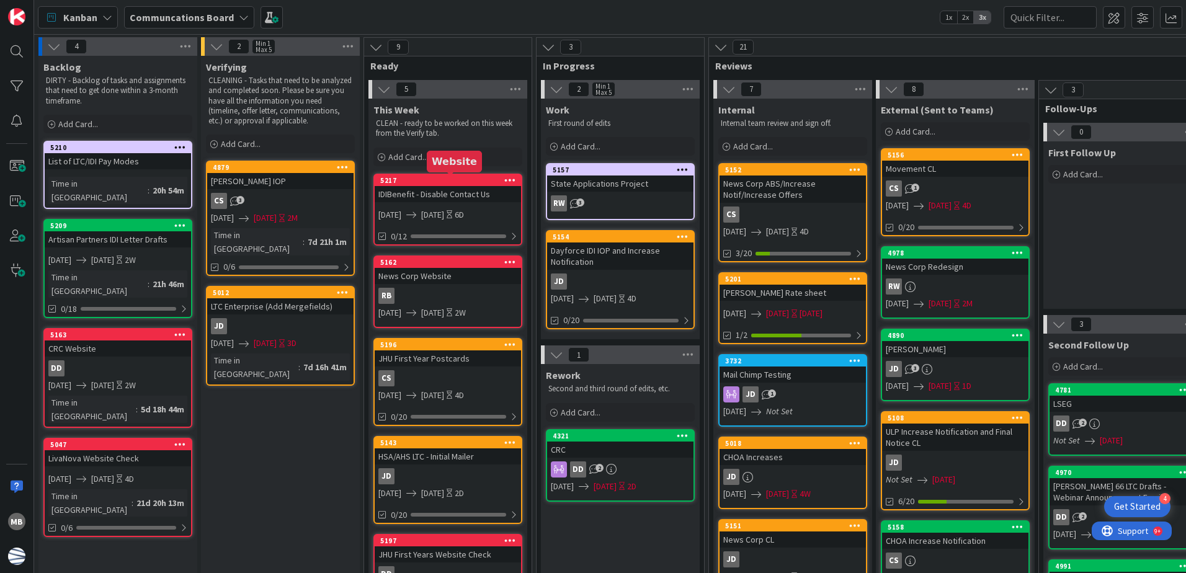
click at [463, 179] on div "5217" at bounding box center [450, 180] width 141 height 9
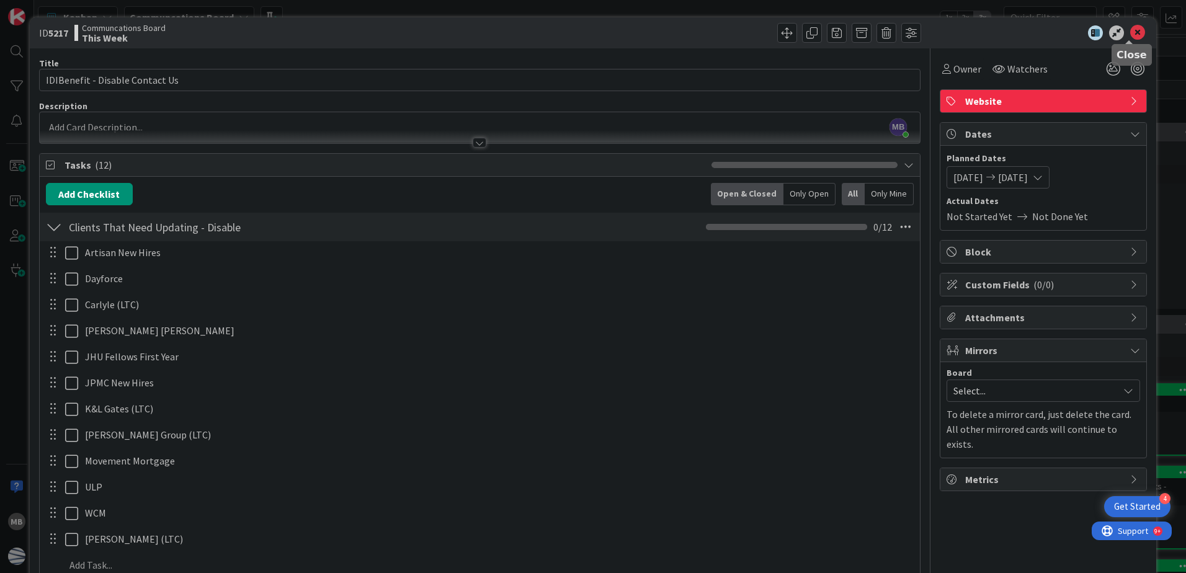
click at [1130, 29] on icon at bounding box center [1137, 32] width 15 height 15
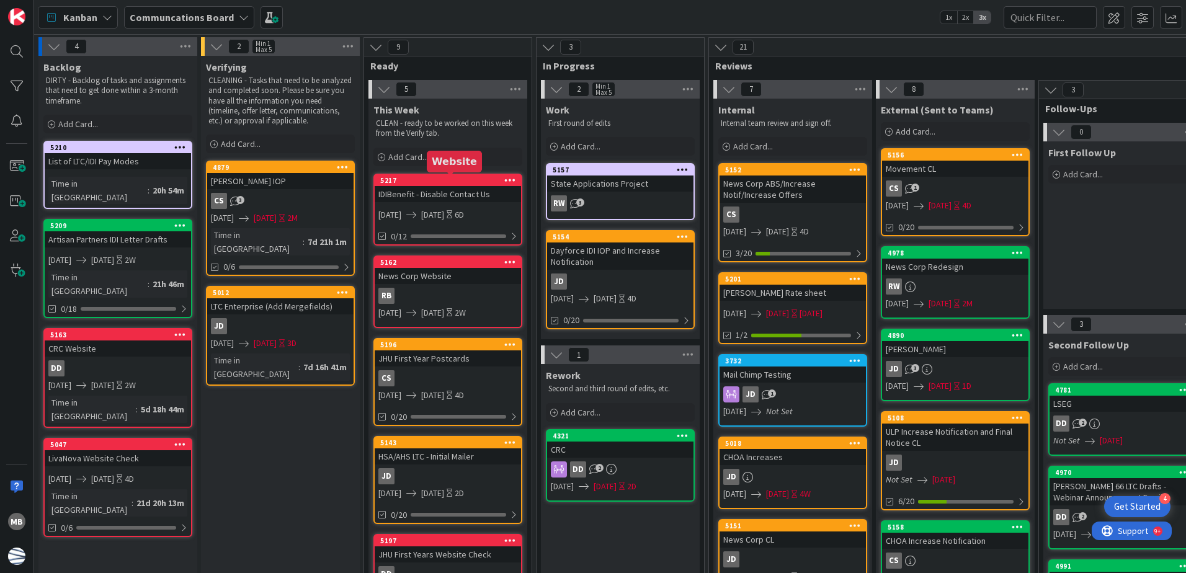
click at [449, 179] on div "5217" at bounding box center [450, 180] width 141 height 9
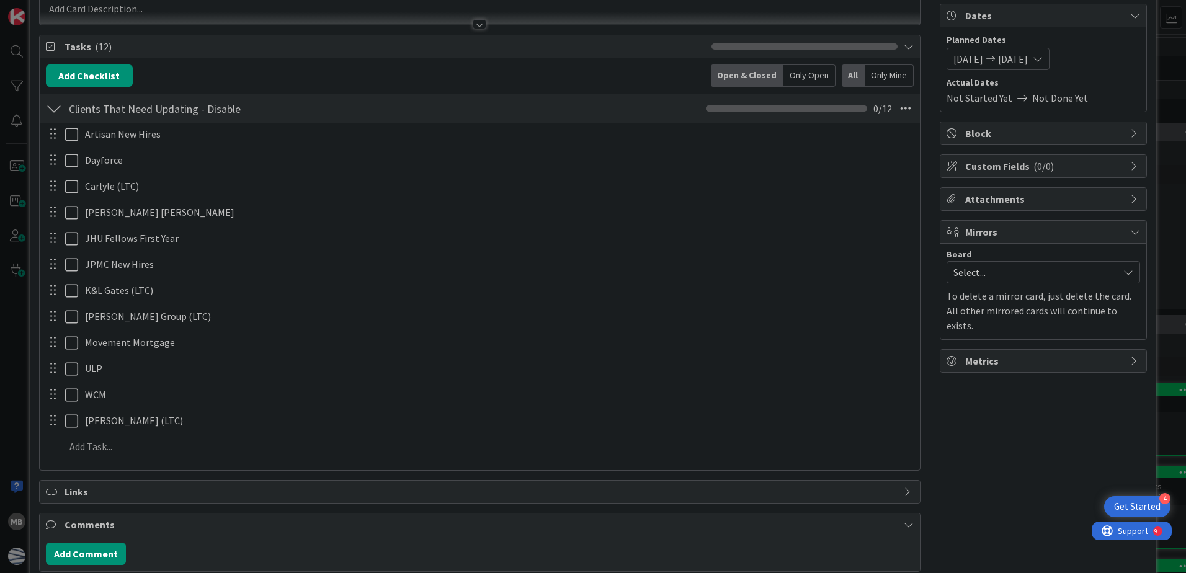
scroll to position [124, 0]
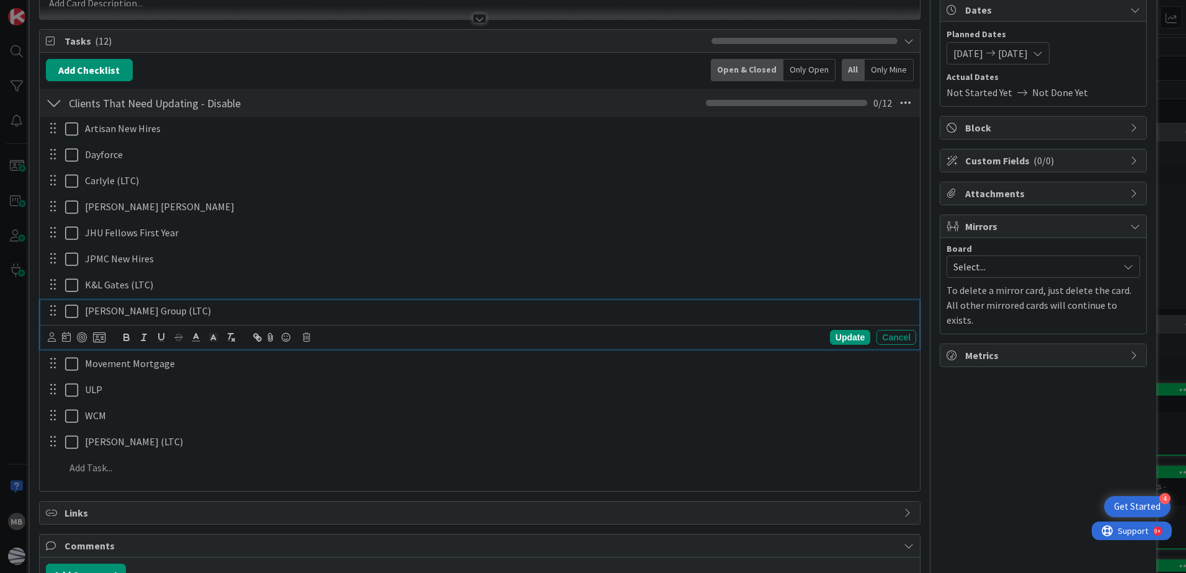
click at [71, 311] on icon at bounding box center [71, 311] width 13 height 15
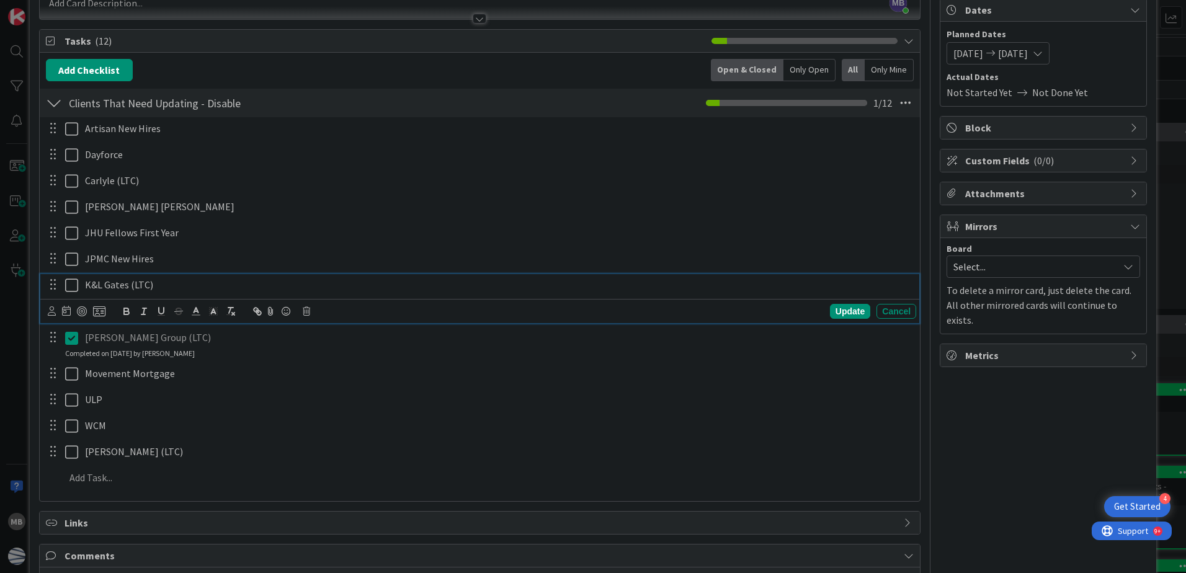
click at [71, 284] on icon at bounding box center [71, 285] width 13 height 15
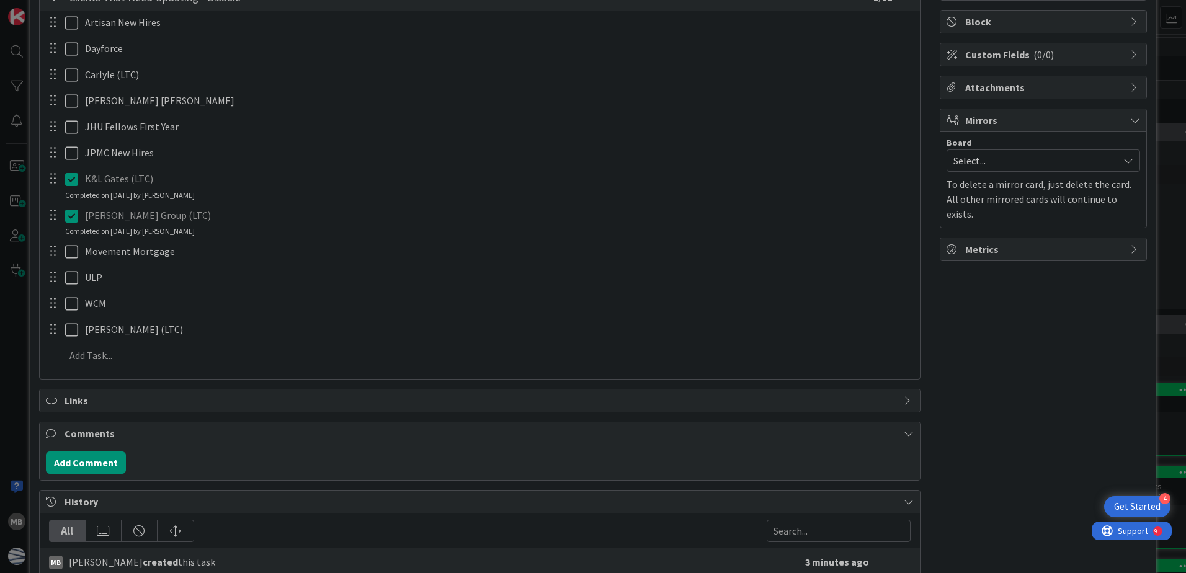
scroll to position [248, 0]
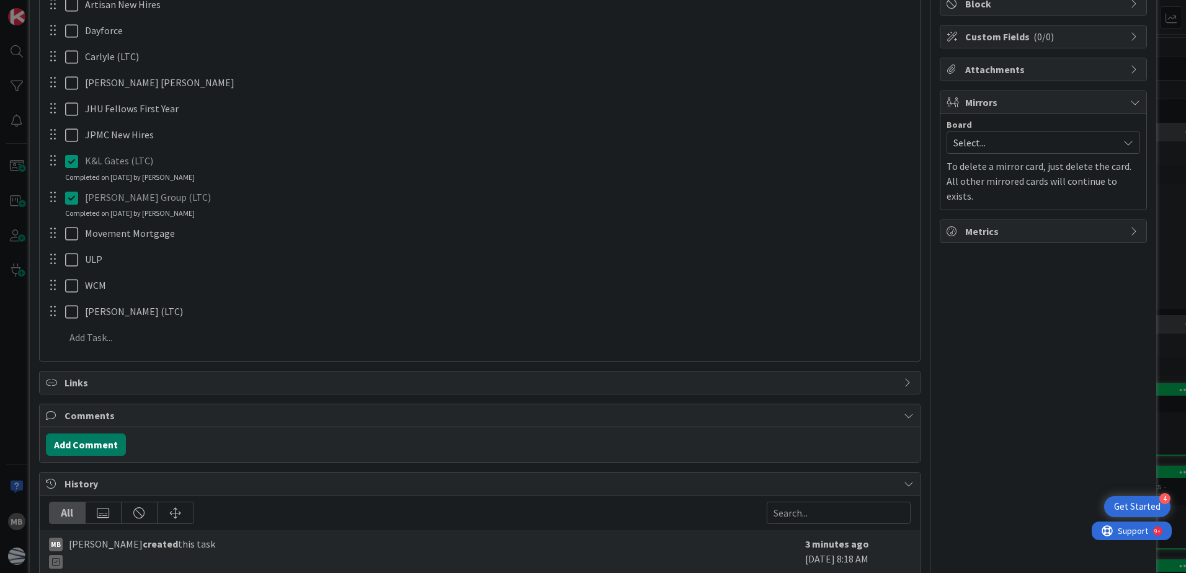
click at [102, 448] on button "Add Comment" at bounding box center [86, 445] width 80 height 22
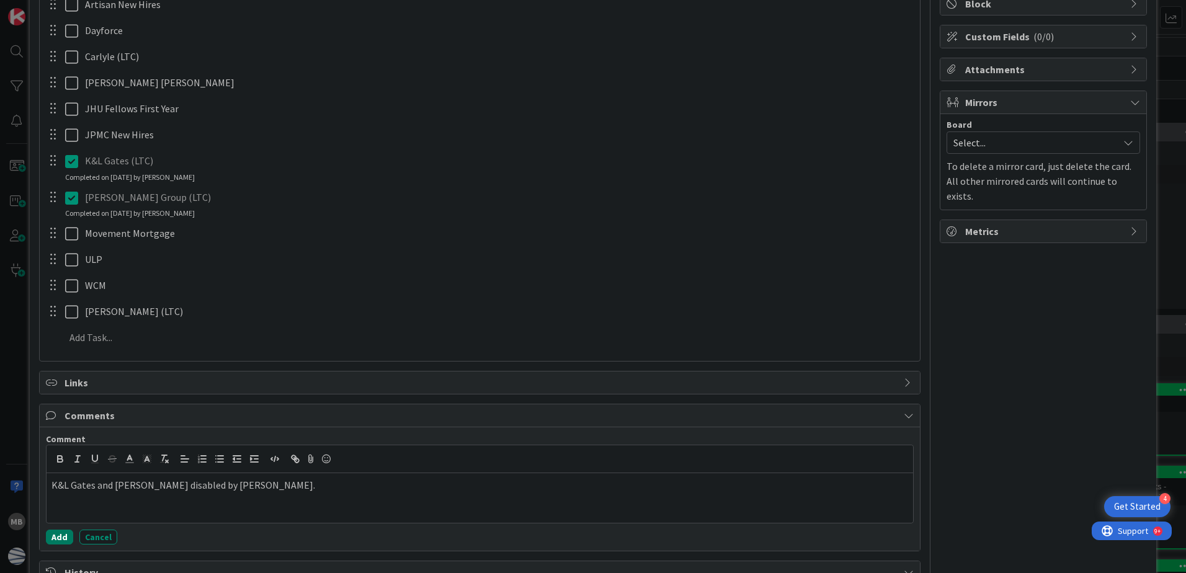
click at [64, 535] on button "Add" at bounding box center [59, 537] width 27 height 15
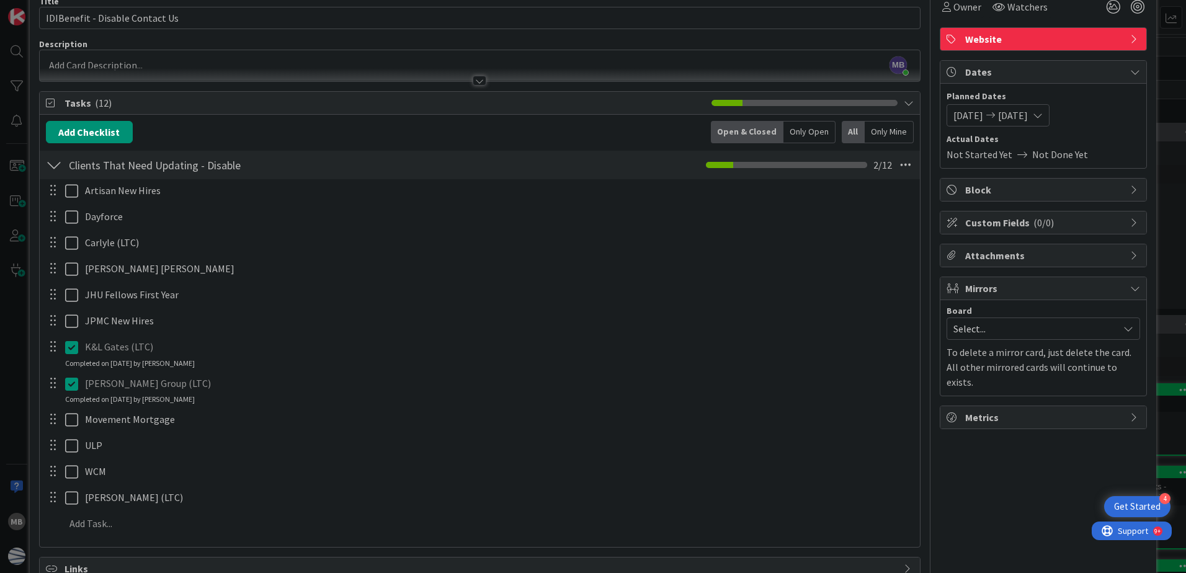
scroll to position [0, 0]
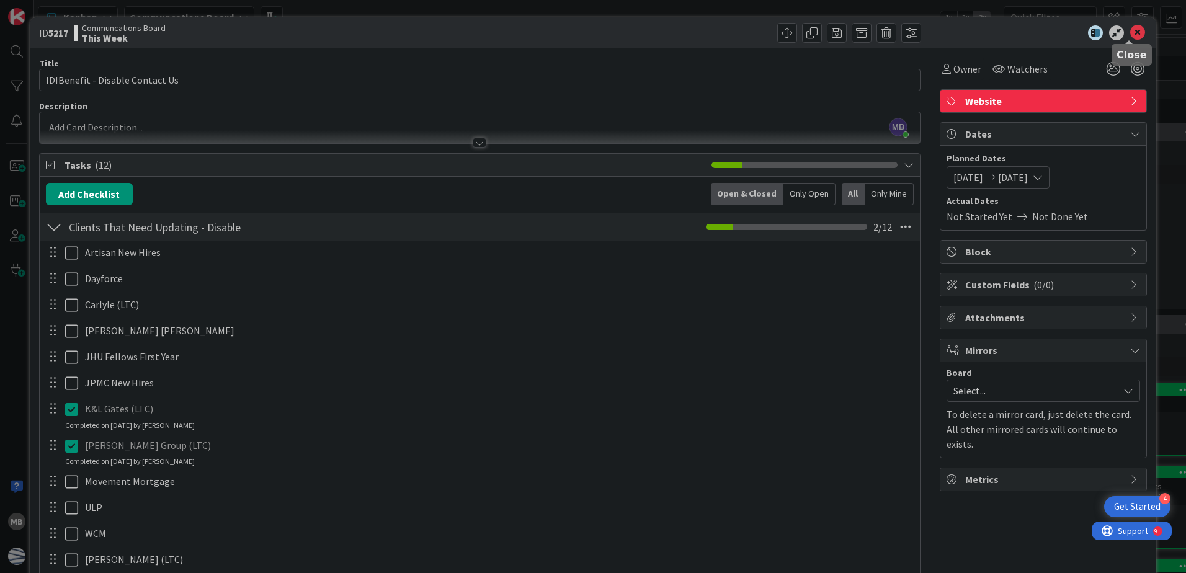
click at [1133, 35] on icon at bounding box center [1137, 32] width 15 height 15
